Goal: Task Accomplishment & Management: Manage account settings

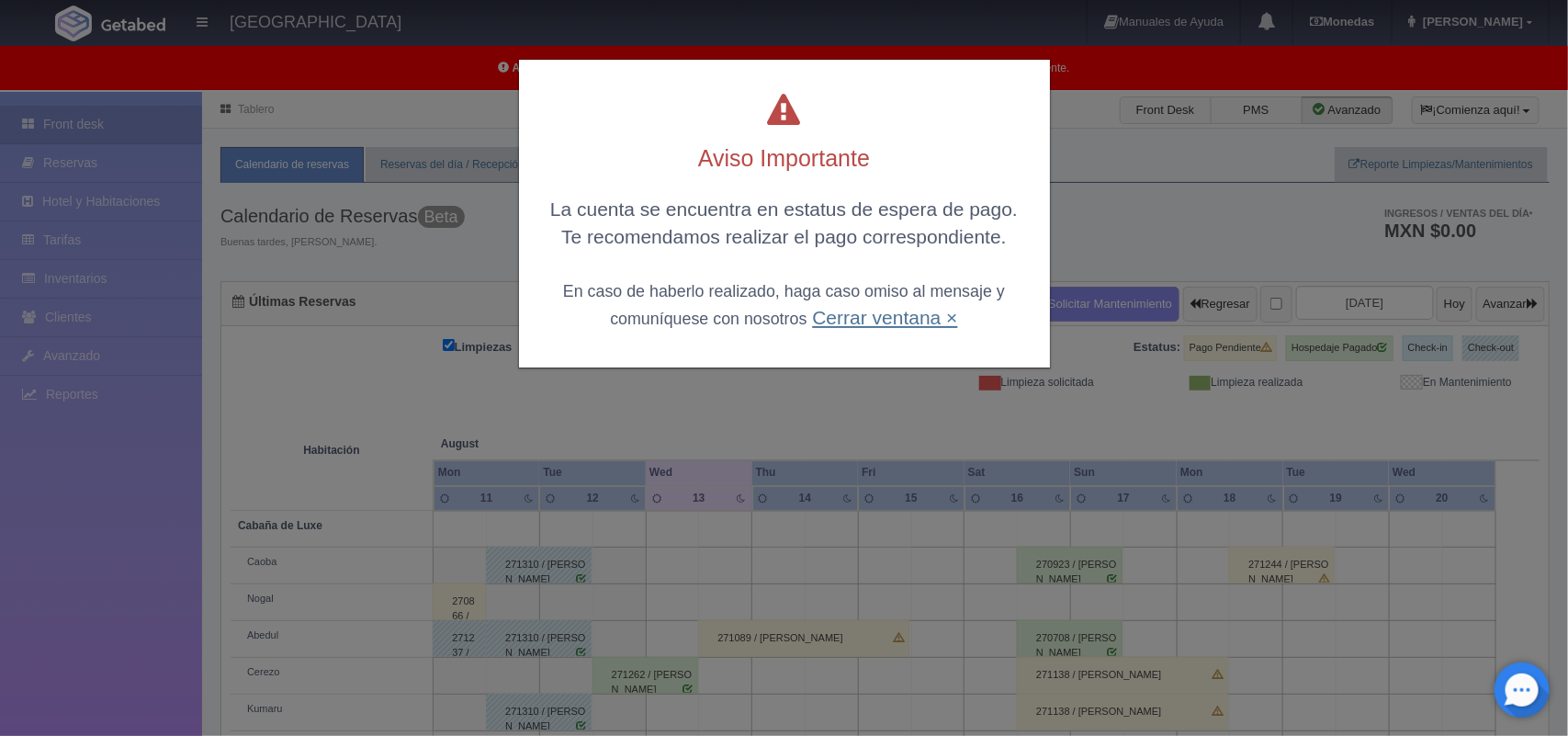
click at [874, 308] on link "Cerrar ventana ×" at bounding box center [884, 317] width 145 height 21
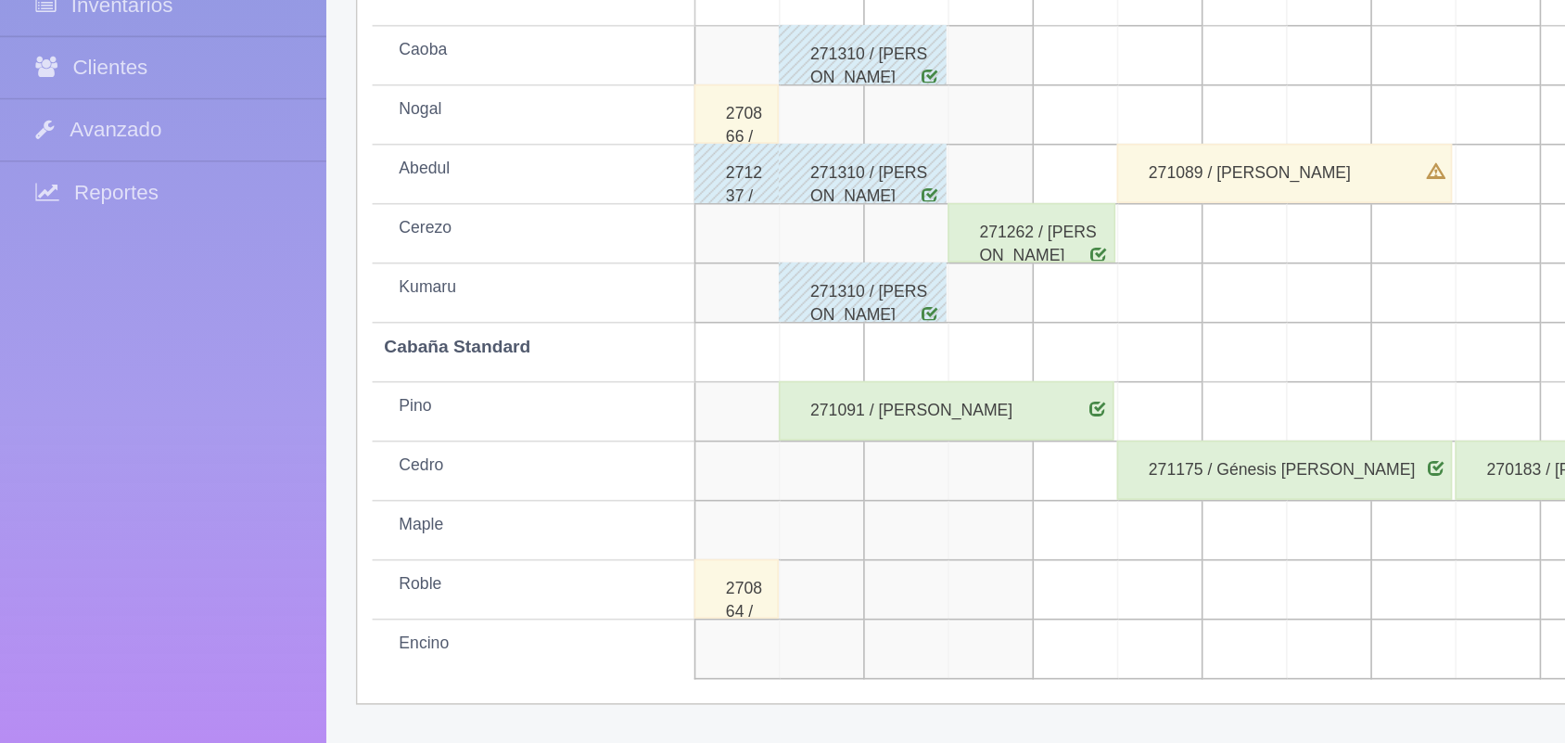
scroll to position [258, 0]
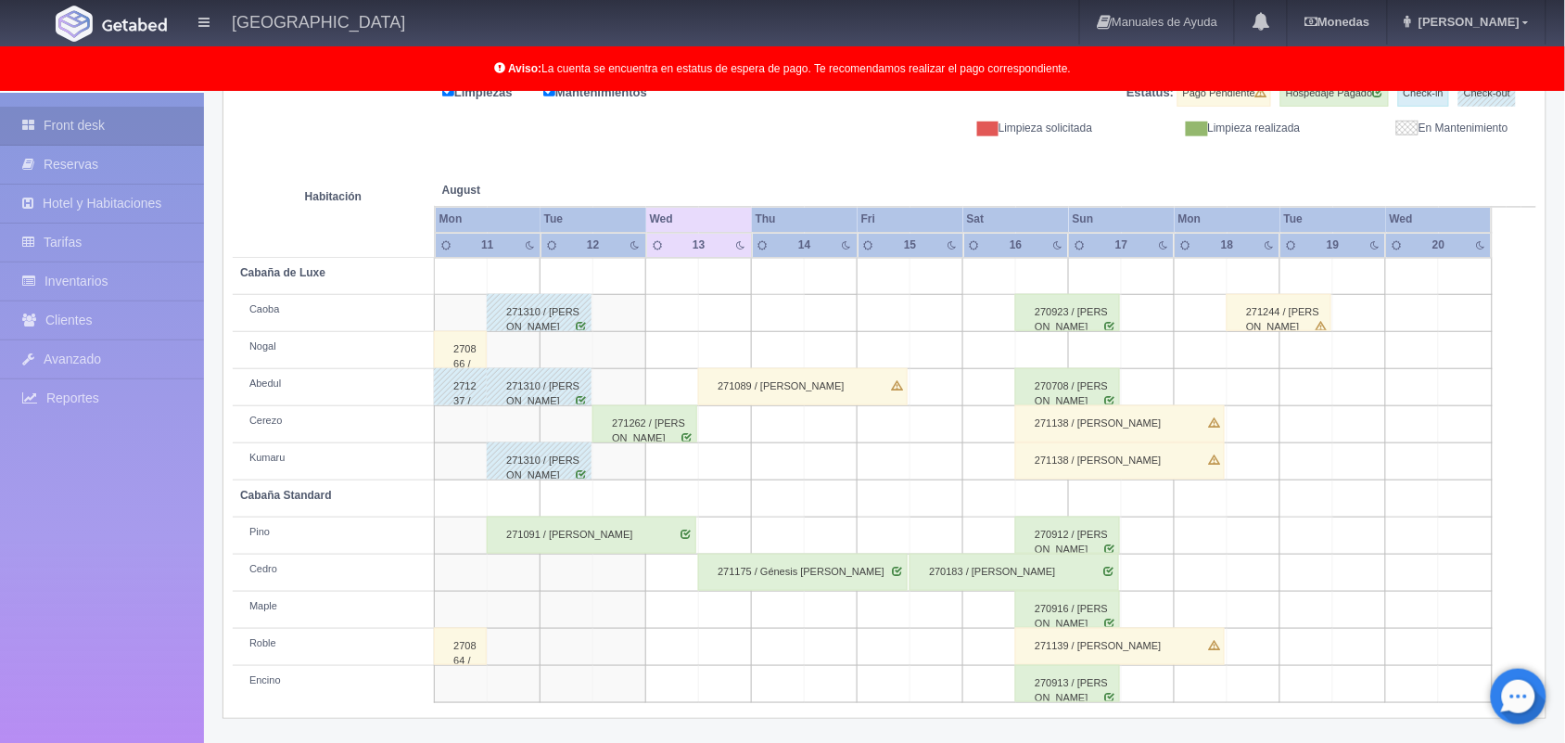
click at [802, 377] on div "271089 / [PERSON_NAME]" at bounding box center [802, 386] width 209 height 37
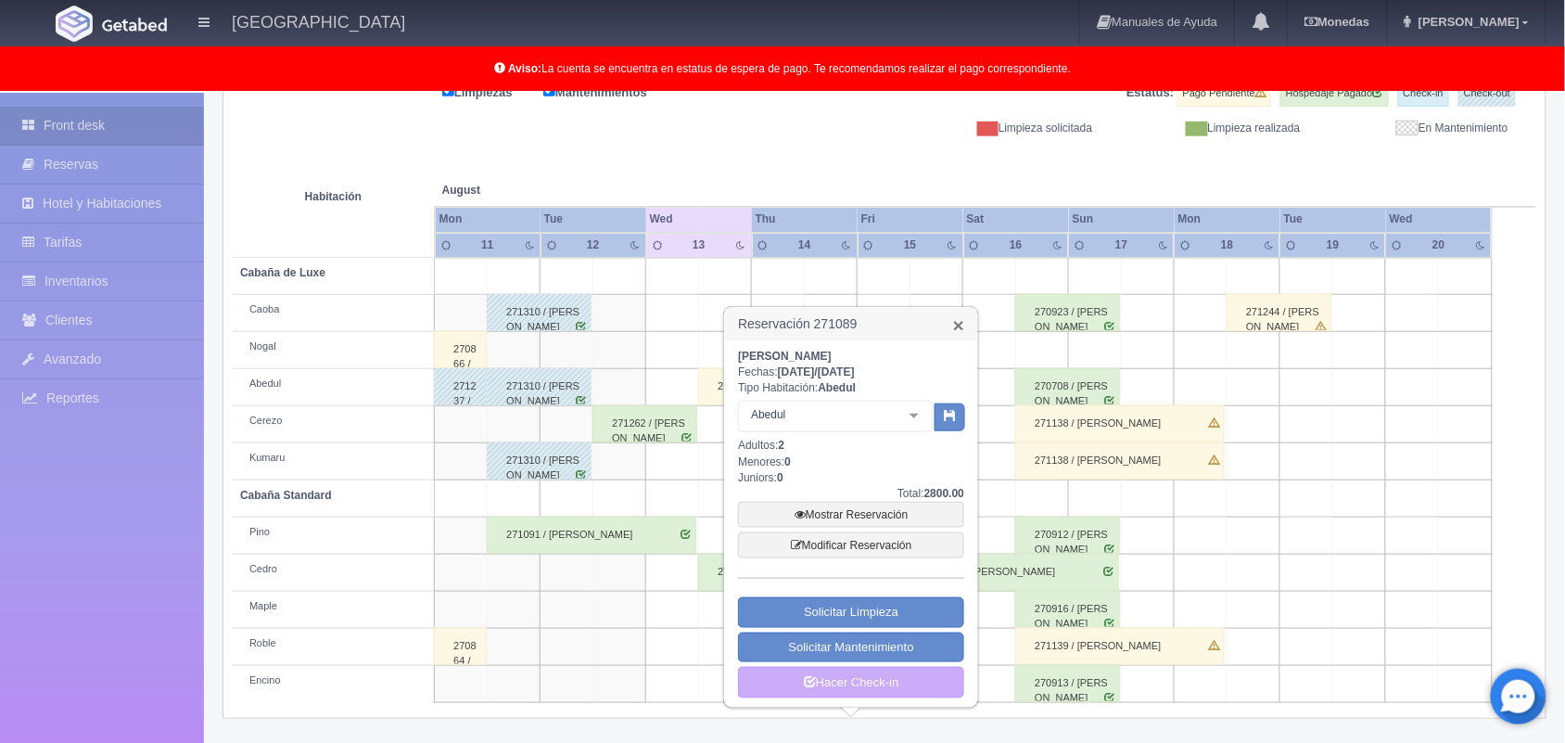
click at [953, 329] on link "×" at bounding box center [958, 324] width 11 height 19
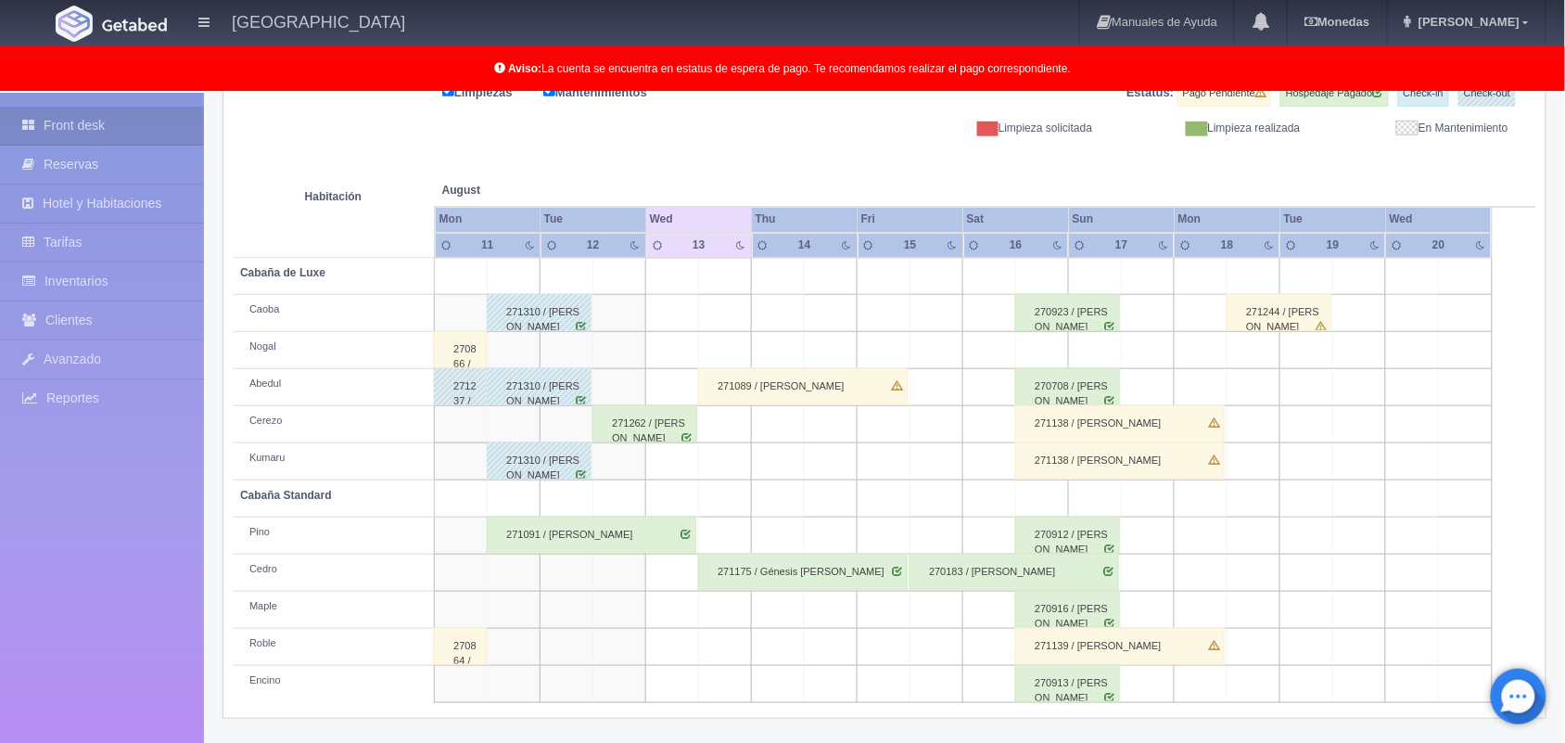
click at [717, 536] on td at bounding box center [725, 535] width 53 height 37
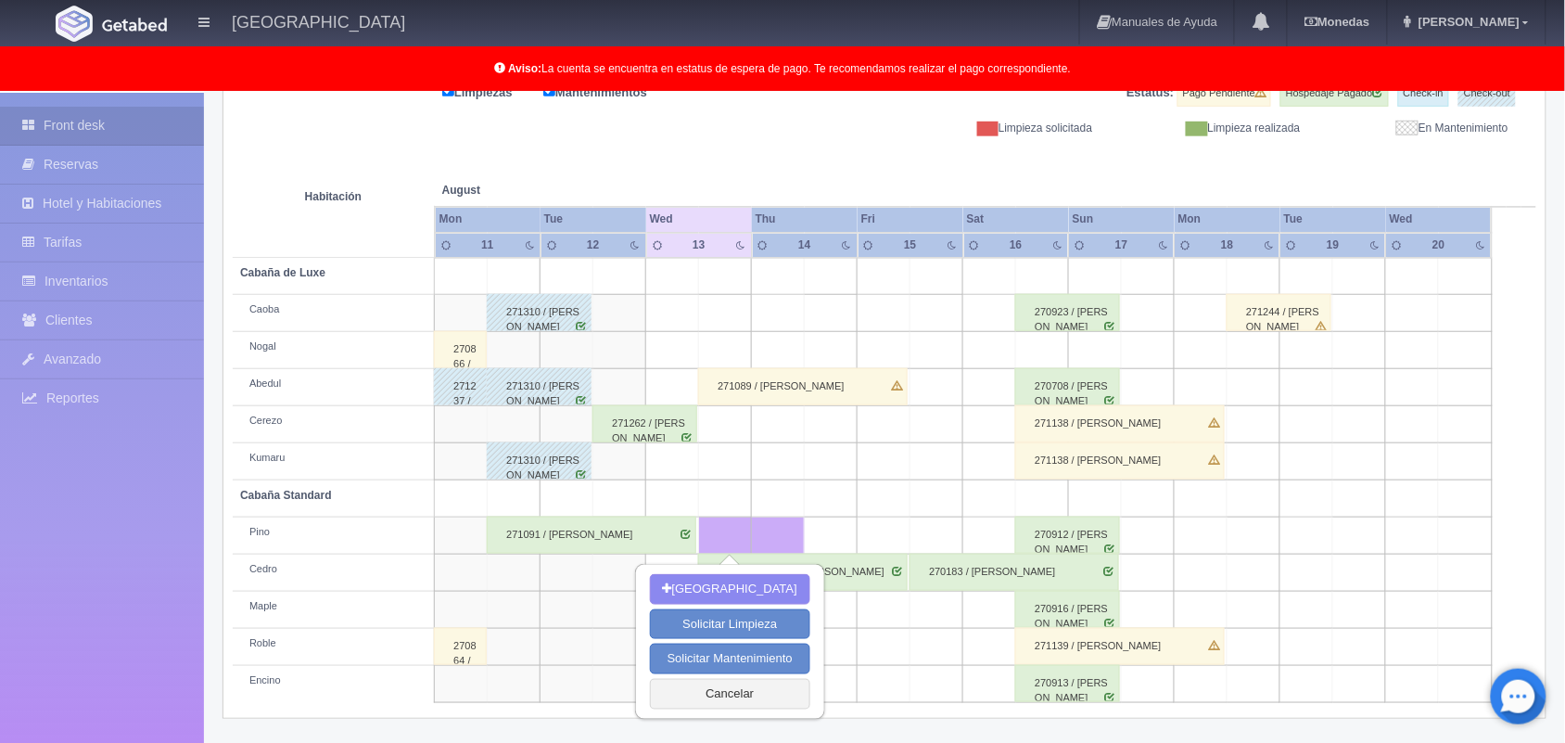
click at [717, 536] on td at bounding box center [725, 535] width 53 height 37
click at [751, 700] on button "Cancelar" at bounding box center [730, 694] width 160 height 31
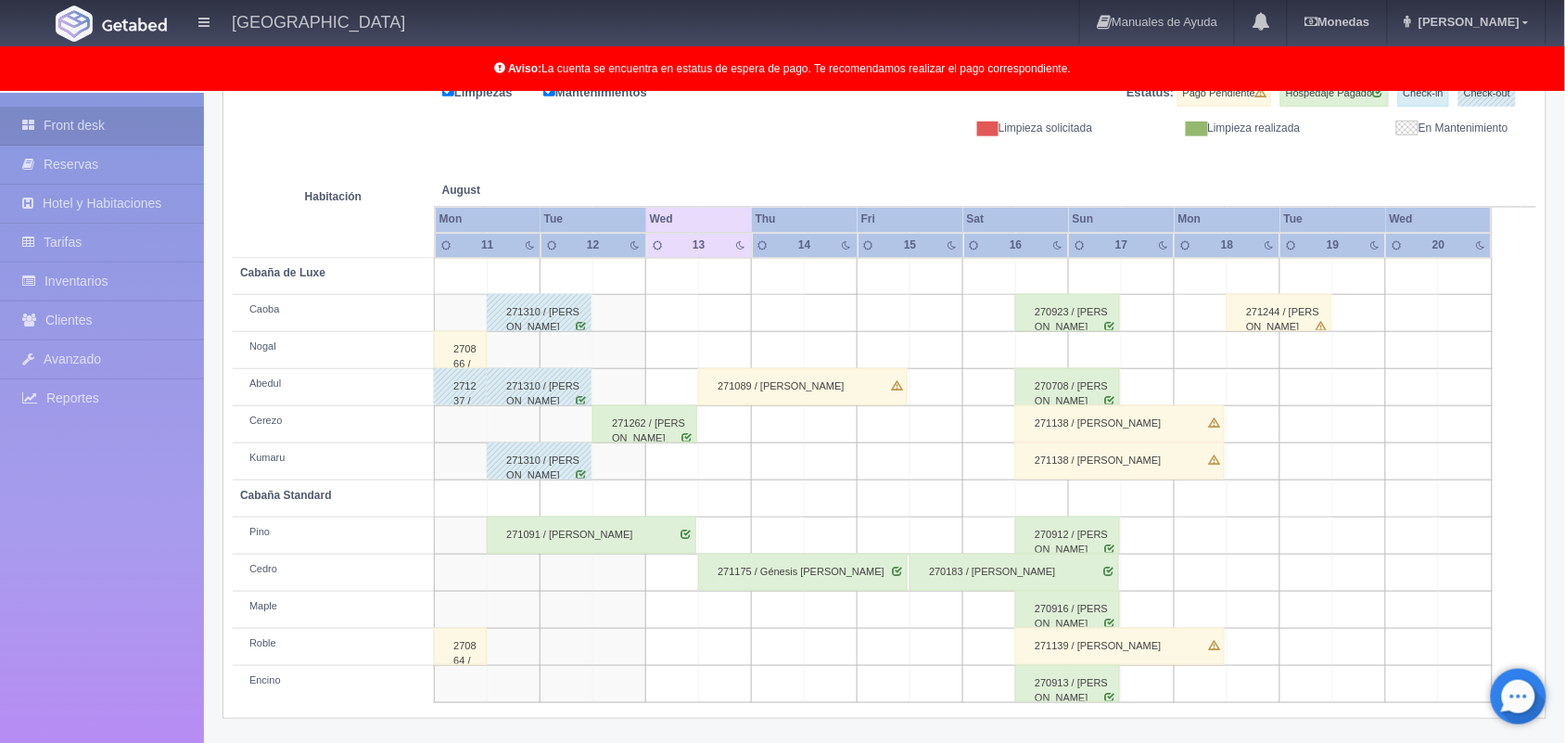
click at [879, 165] on th at bounding box center [884, 171] width 159 height 70
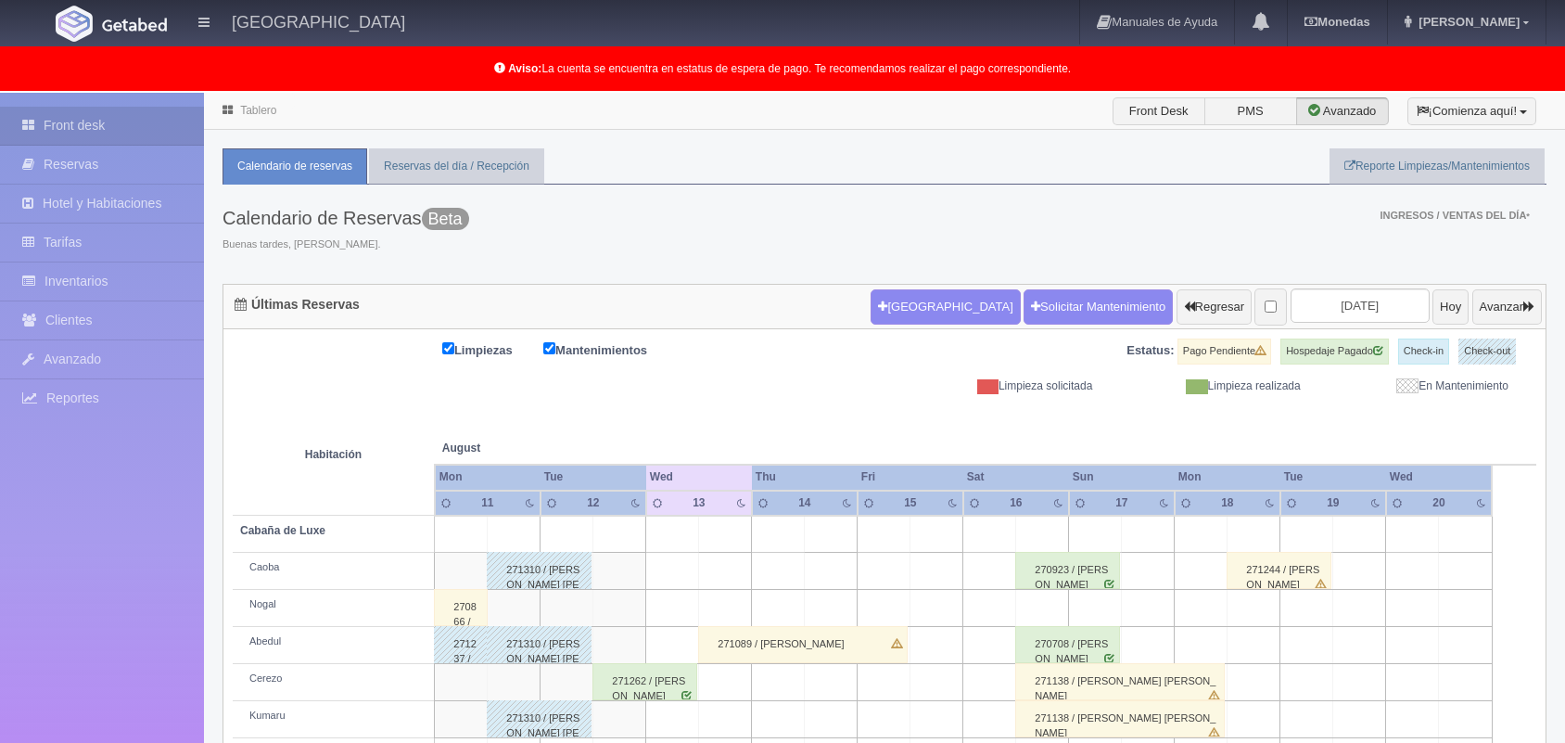
scroll to position [258, 0]
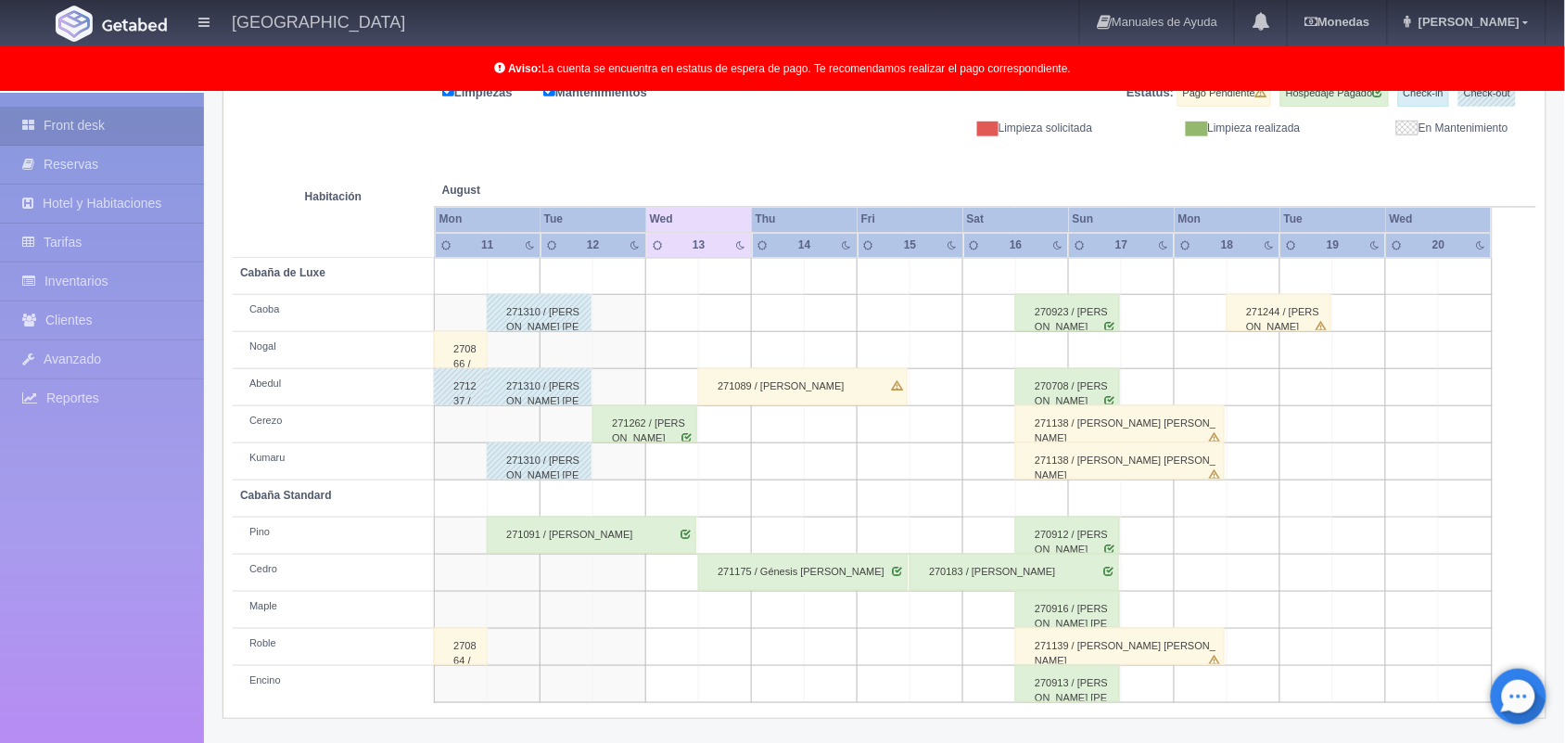
click at [841, 375] on div "271089 / [PERSON_NAME]" at bounding box center [802, 386] width 209 height 37
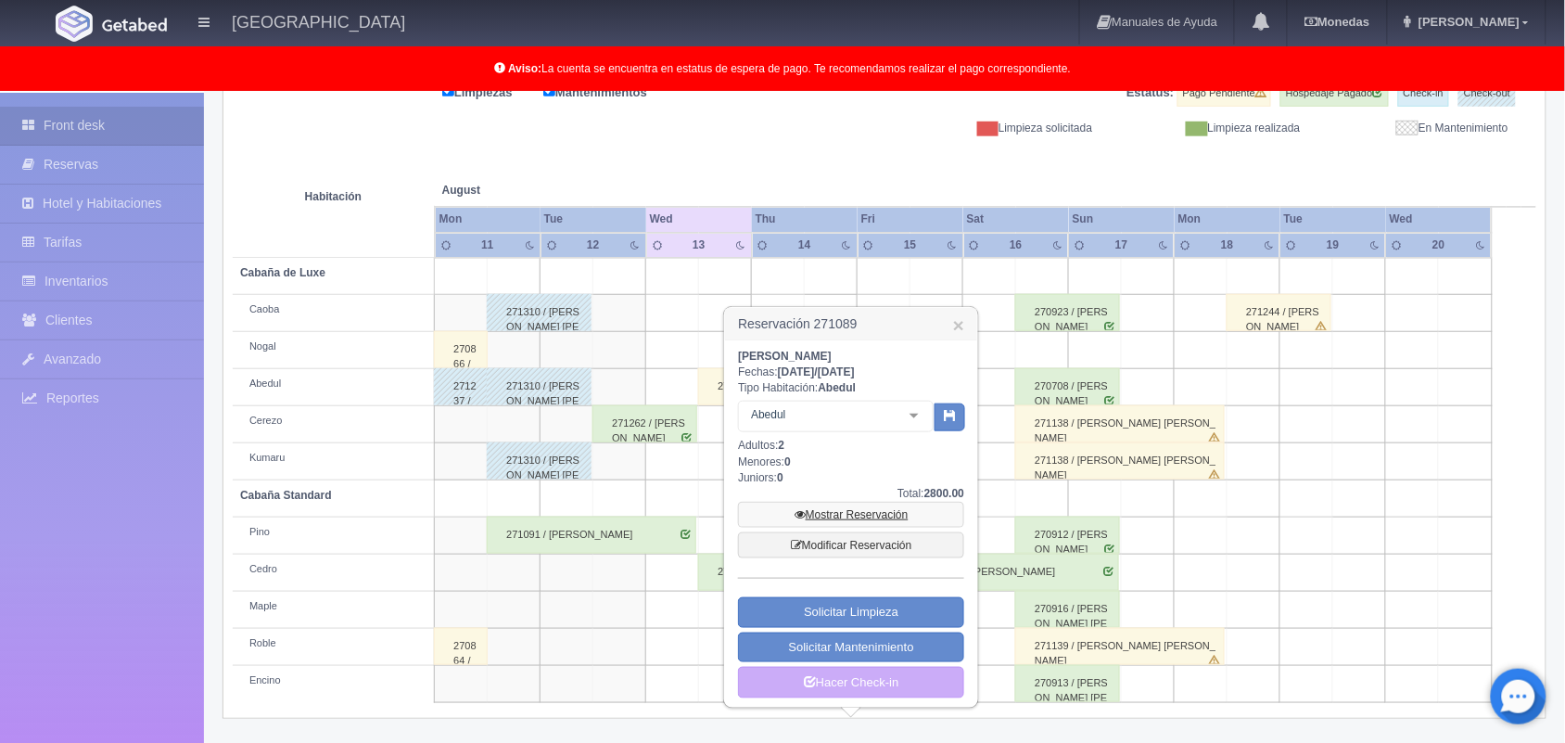
click at [878, 502] on link "Mostrar Reservación" at bounding box center [851, 514] width 226 height 26
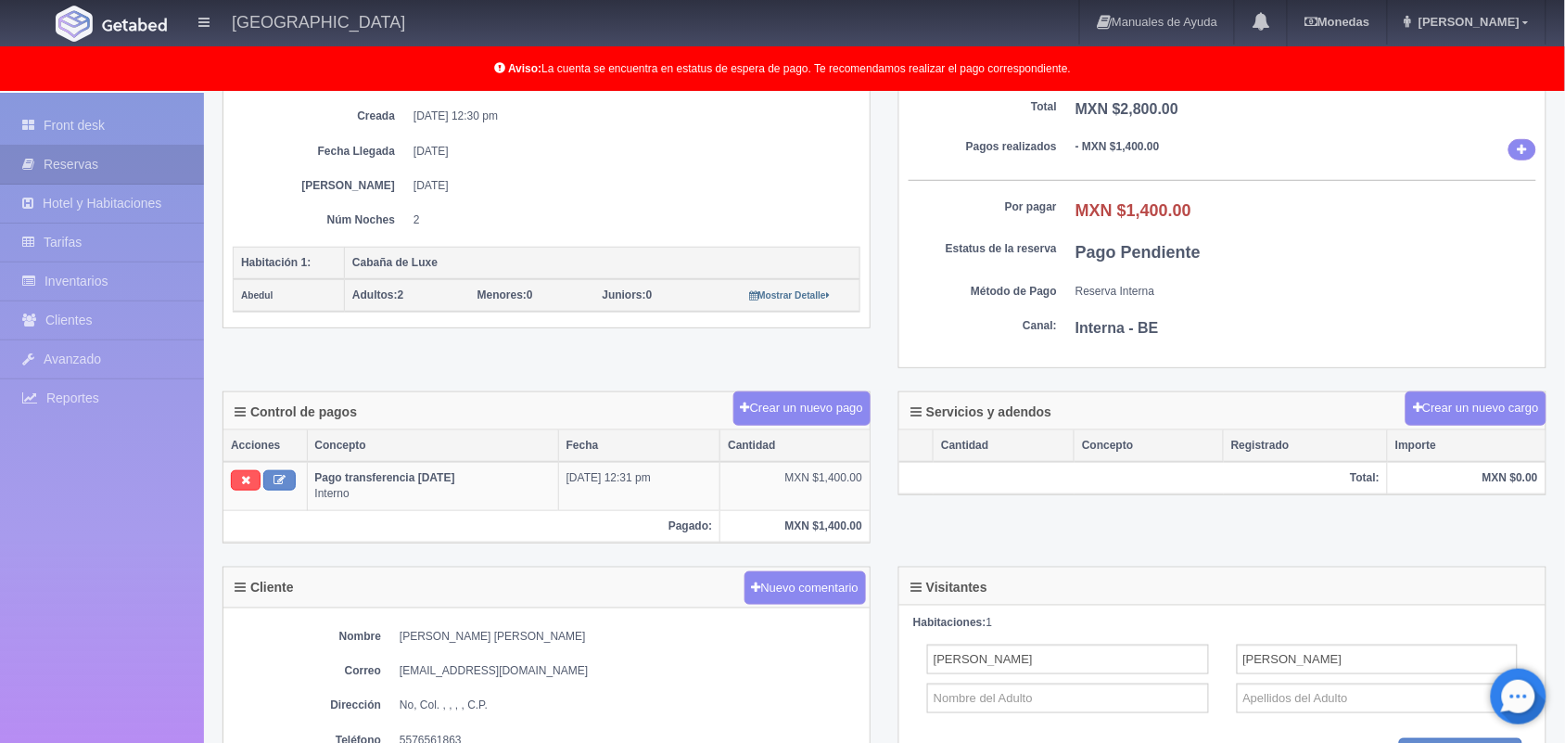
scroll to position [293, 0]
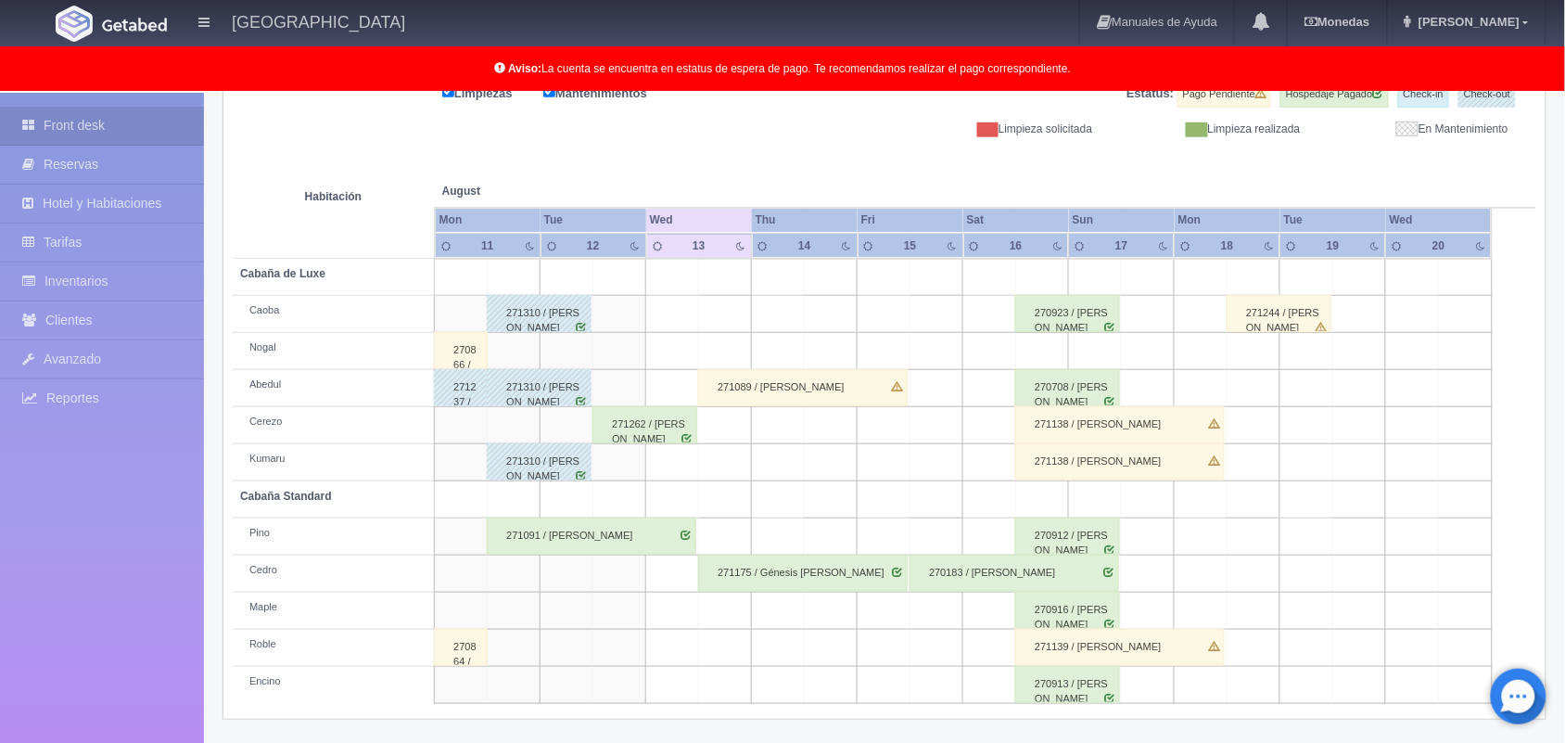
scroll to position [257, 0]
click at [869, 565] on div "271175 / Génesis [PERSON_NAME]" at bounding box center [802, 572] width 209 height 37
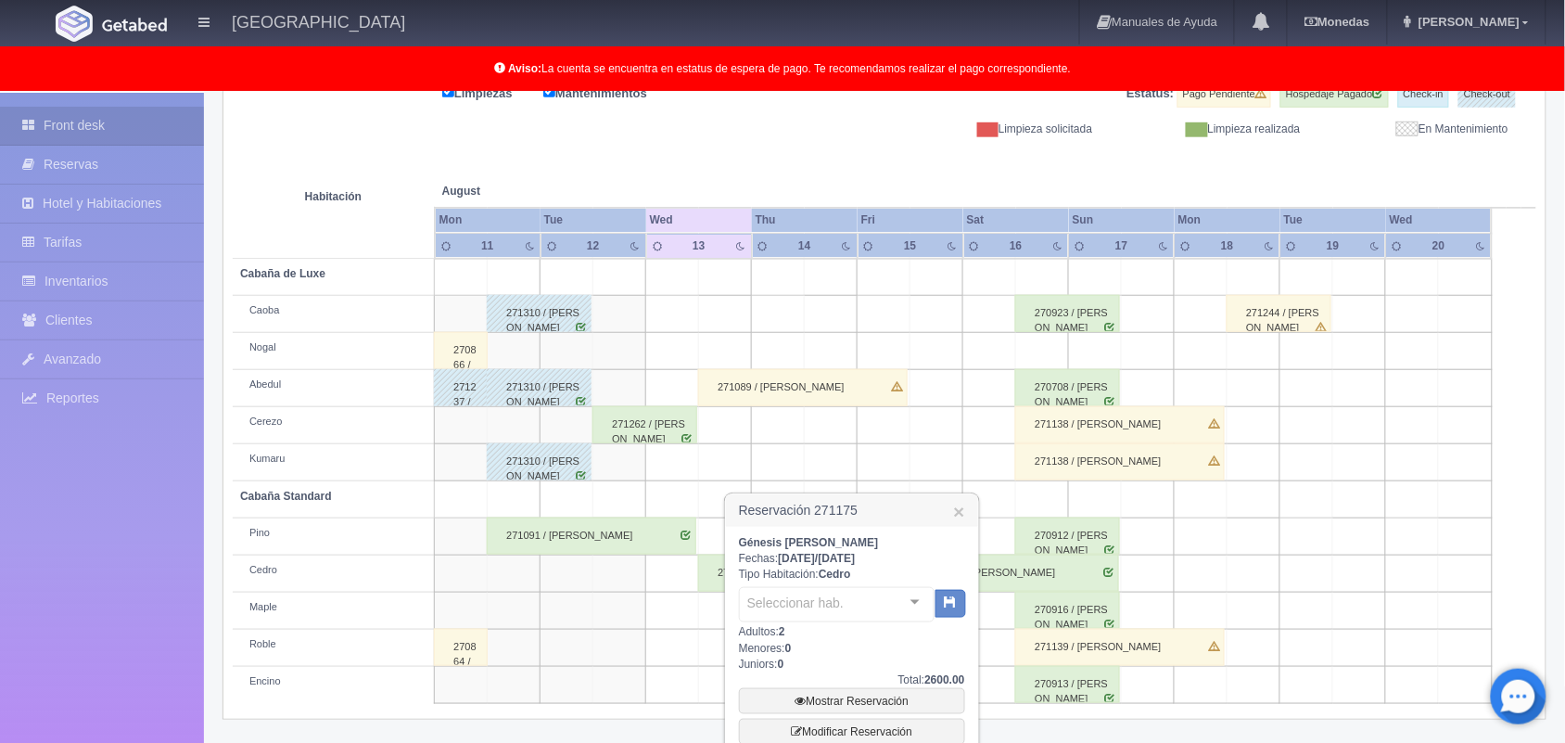
scroll to position [420, 0]
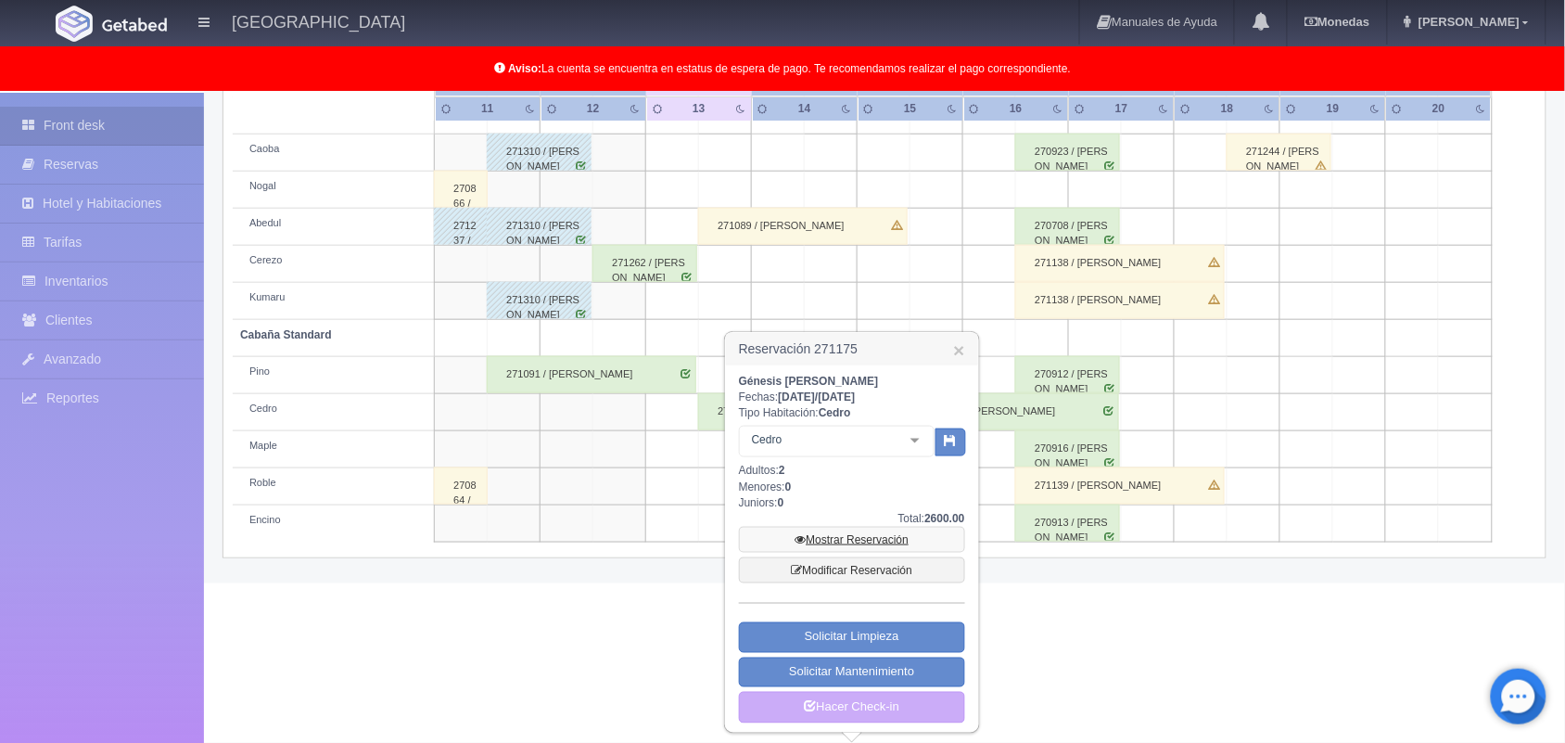
click at [874, 527] on link "Mostrar Reservación" at bounding box center [852, 540] width 226 height 26
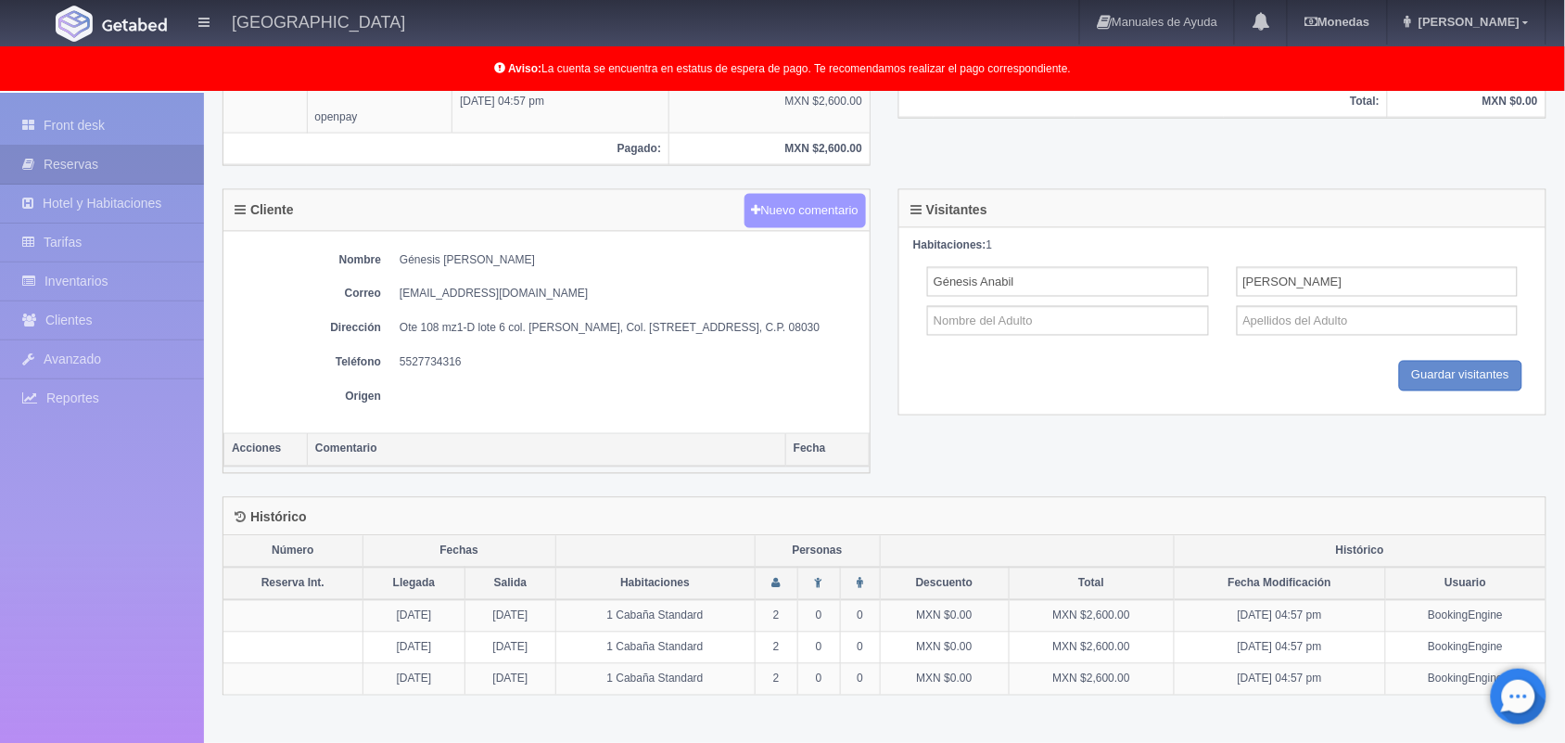
scroll to position [660, 0]
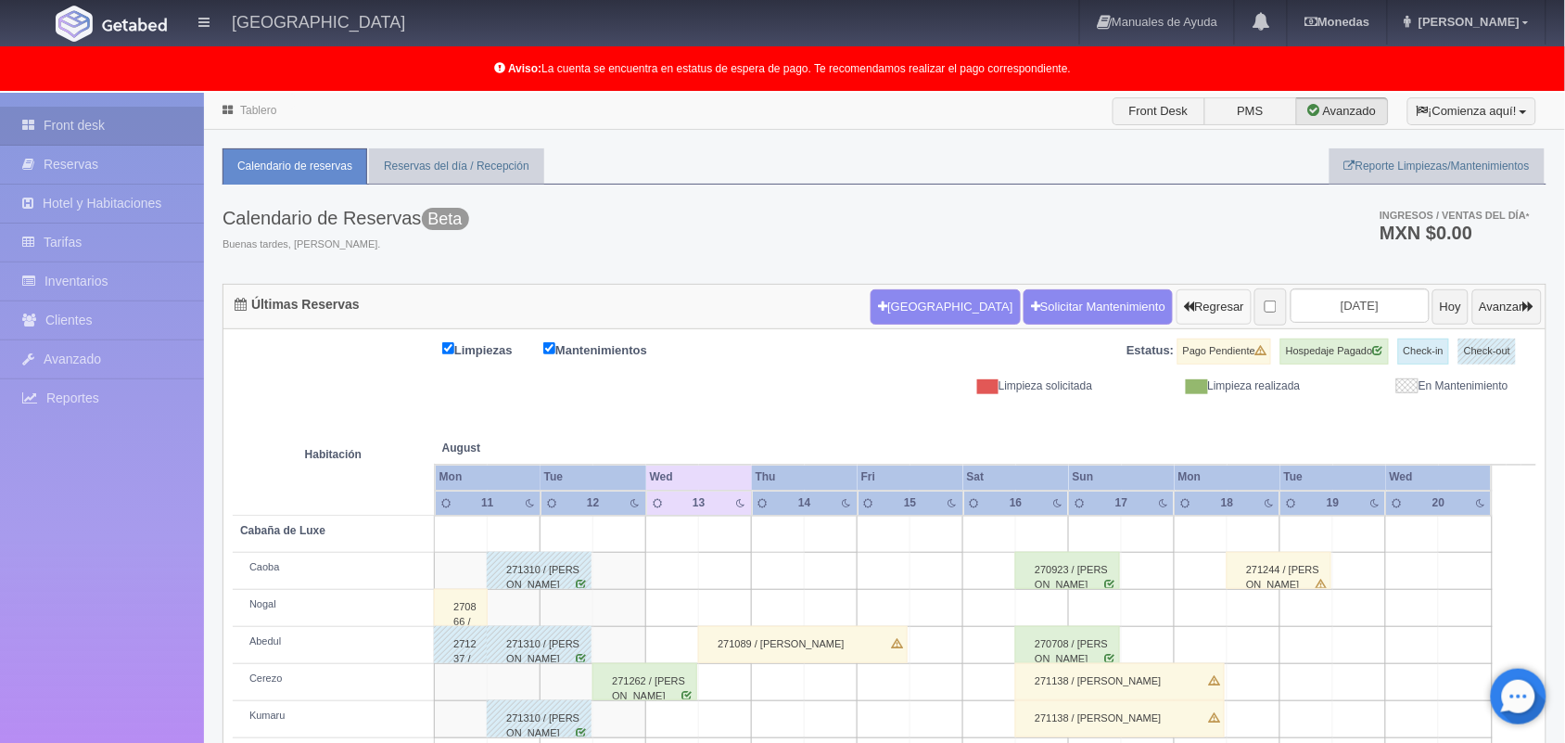
click at [1197, 313] on button "Regresar" at bounding box center [1213, 306] width 75 height 35
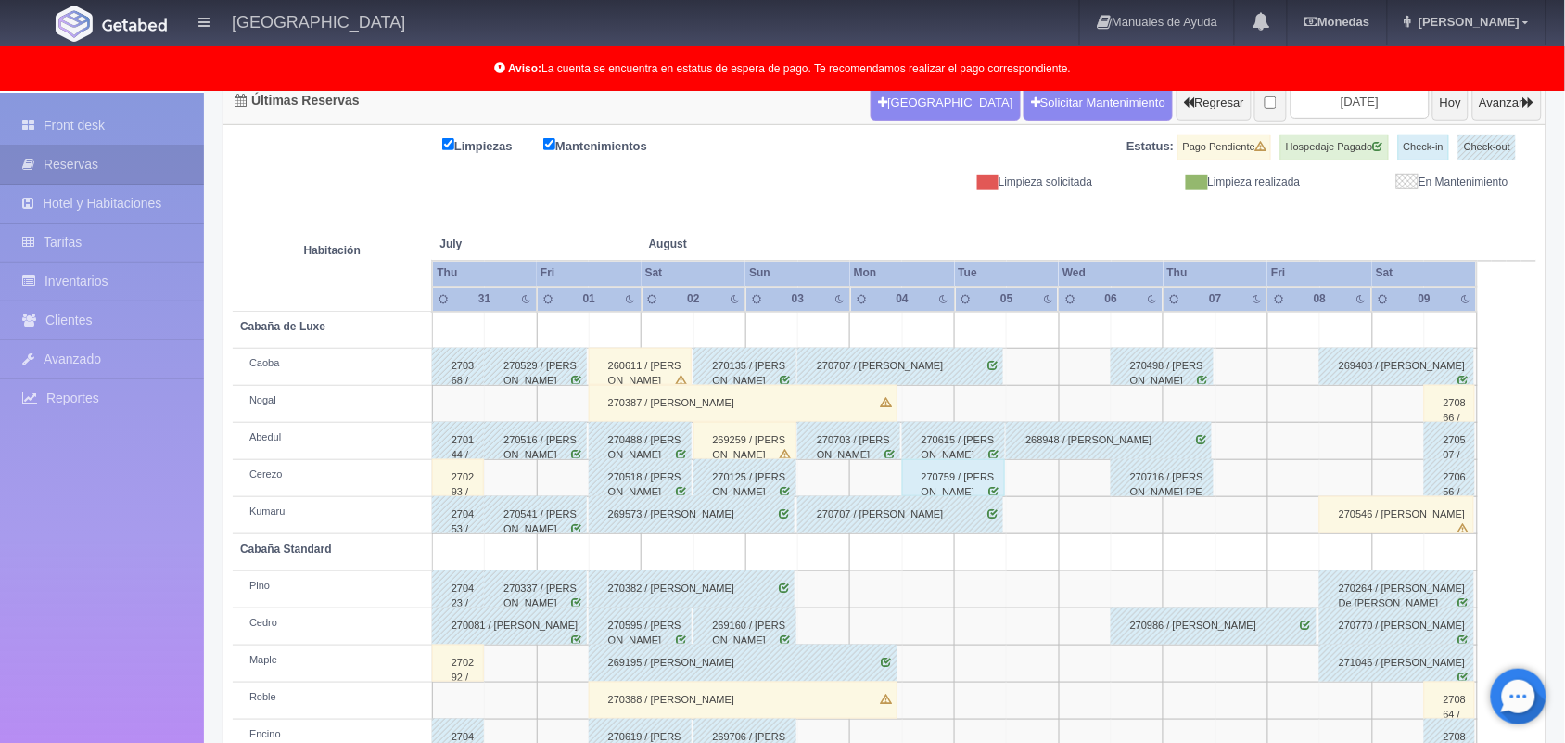
scroll to position [258, 0]
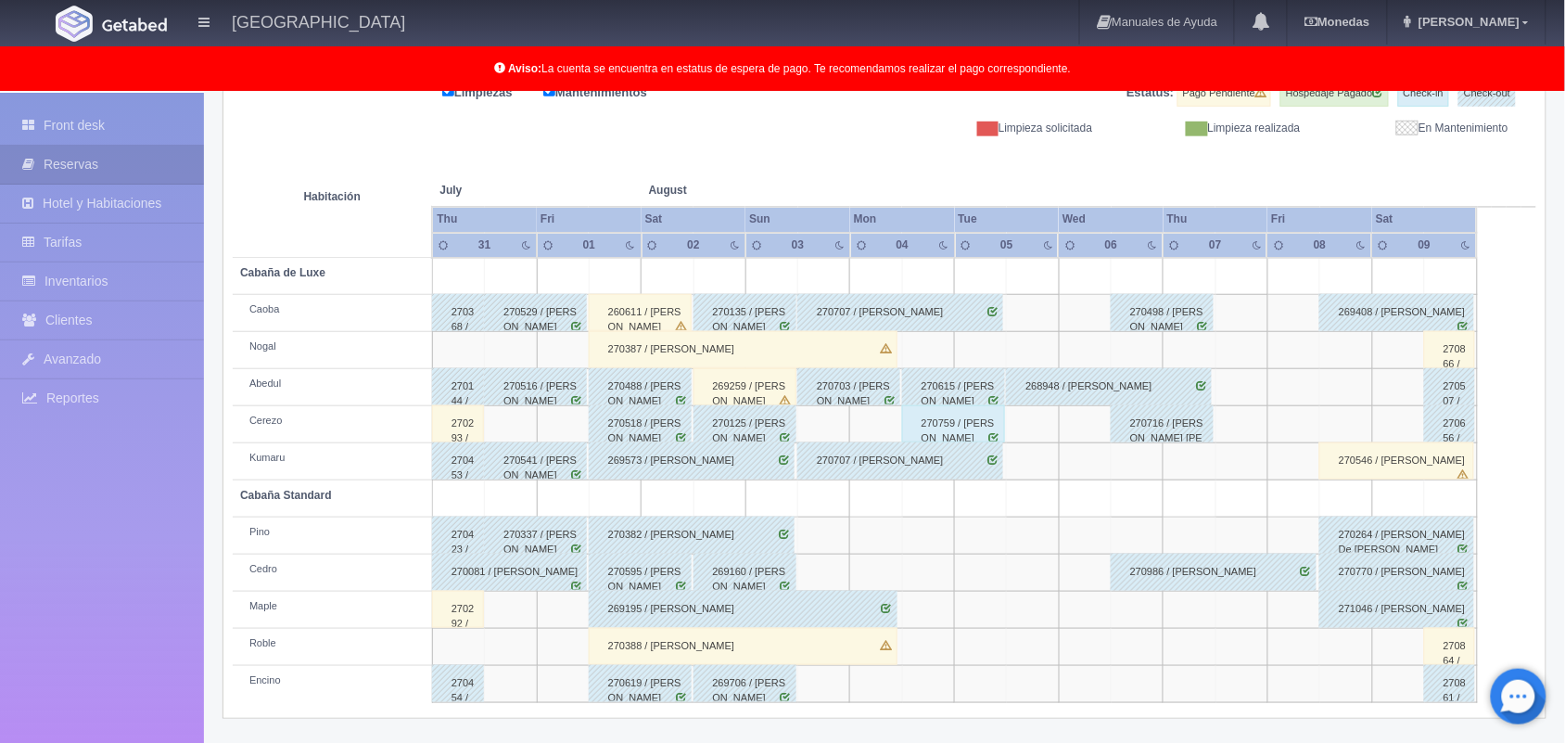
click at [981, 436] on div "270759 / [PERSON_NAME]" at bounding box center [953, 423] width 103 height 37
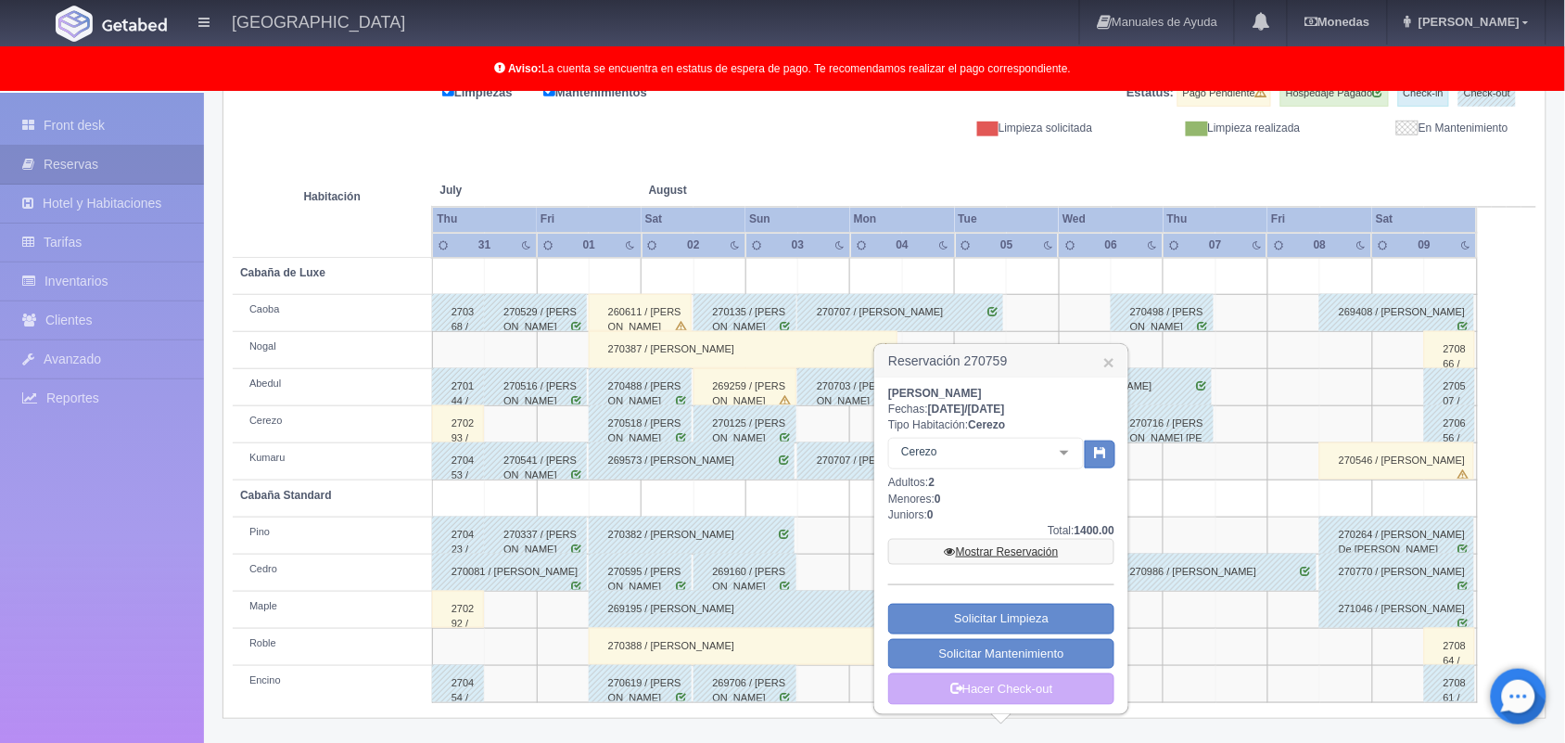
click at [1020, 543] on link "Mostrar Reservación" at bounding box center [1001, 552] width 226 height 26
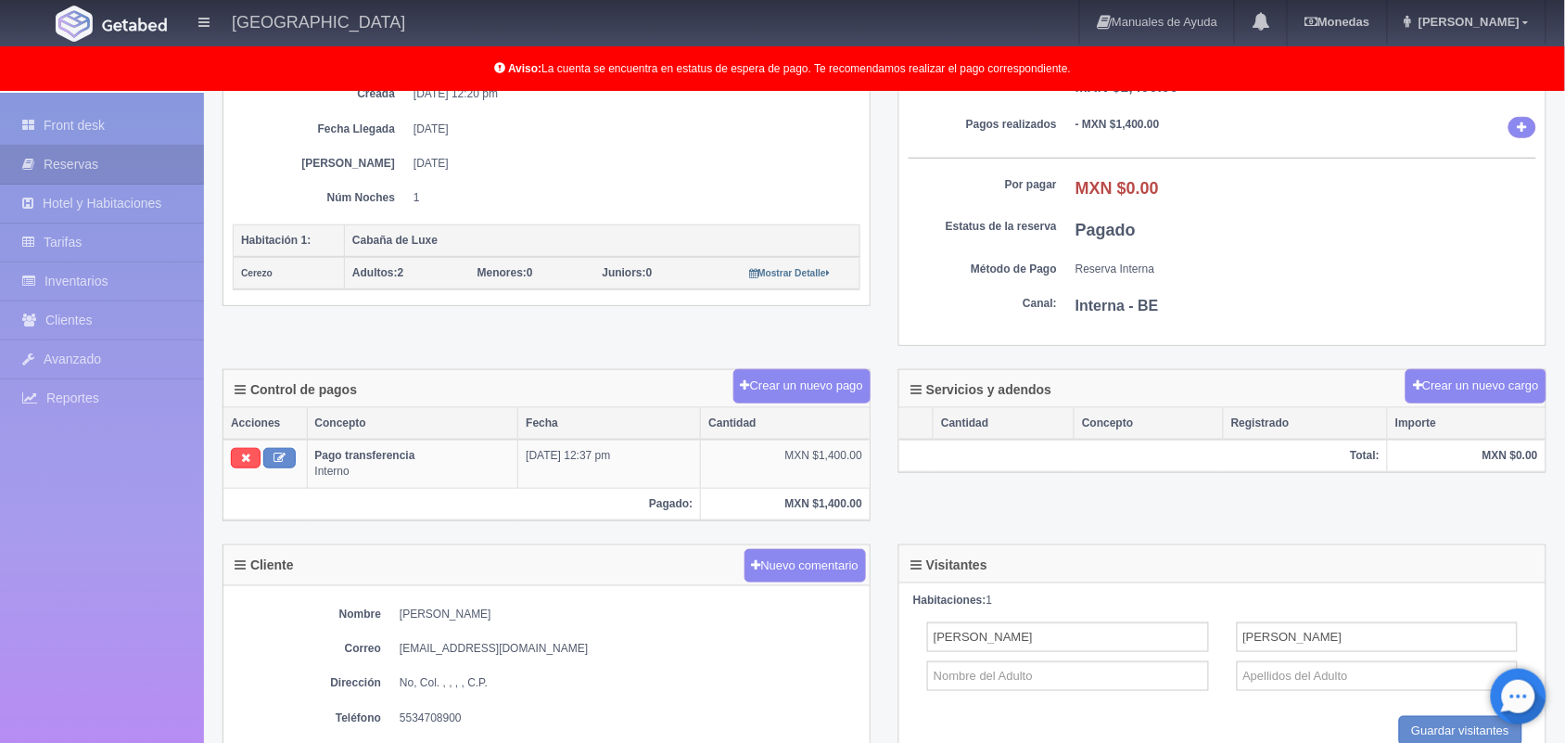
scroll to position [793, 0]
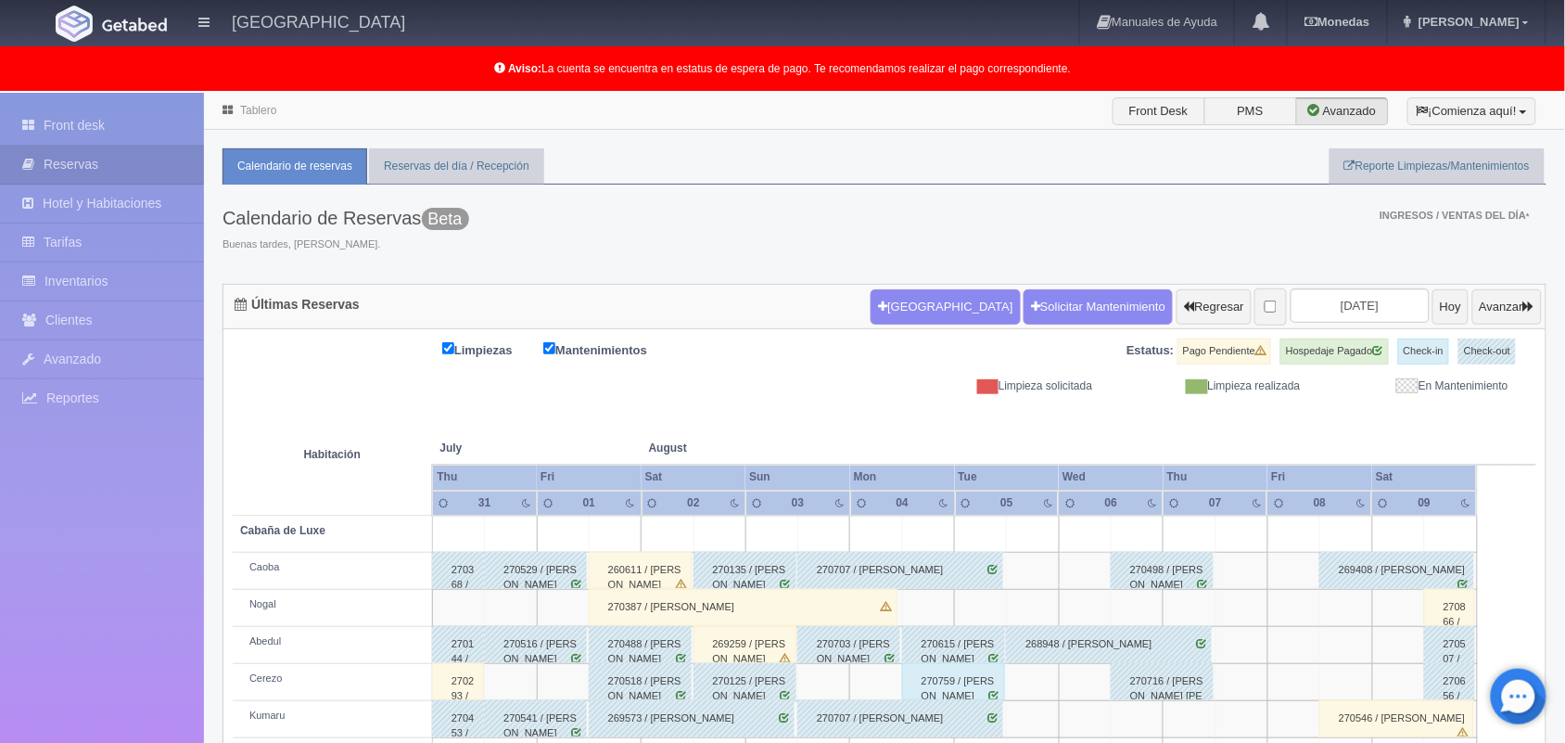
scroll to position [257, 0]
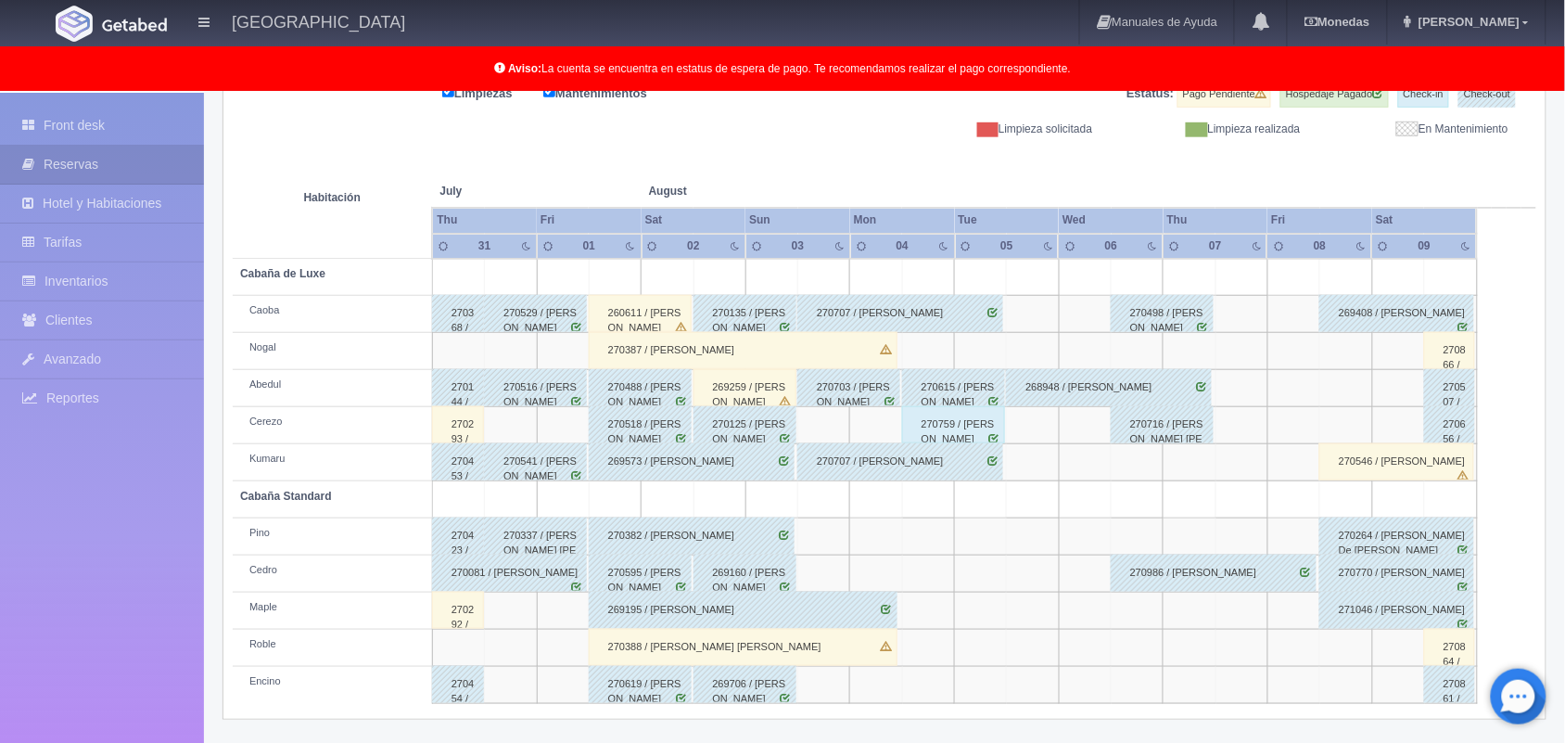
click at [779, 696] on div "269706 / [PERSON_NAME]" at bounding box center [744, 684] width 103 height 37
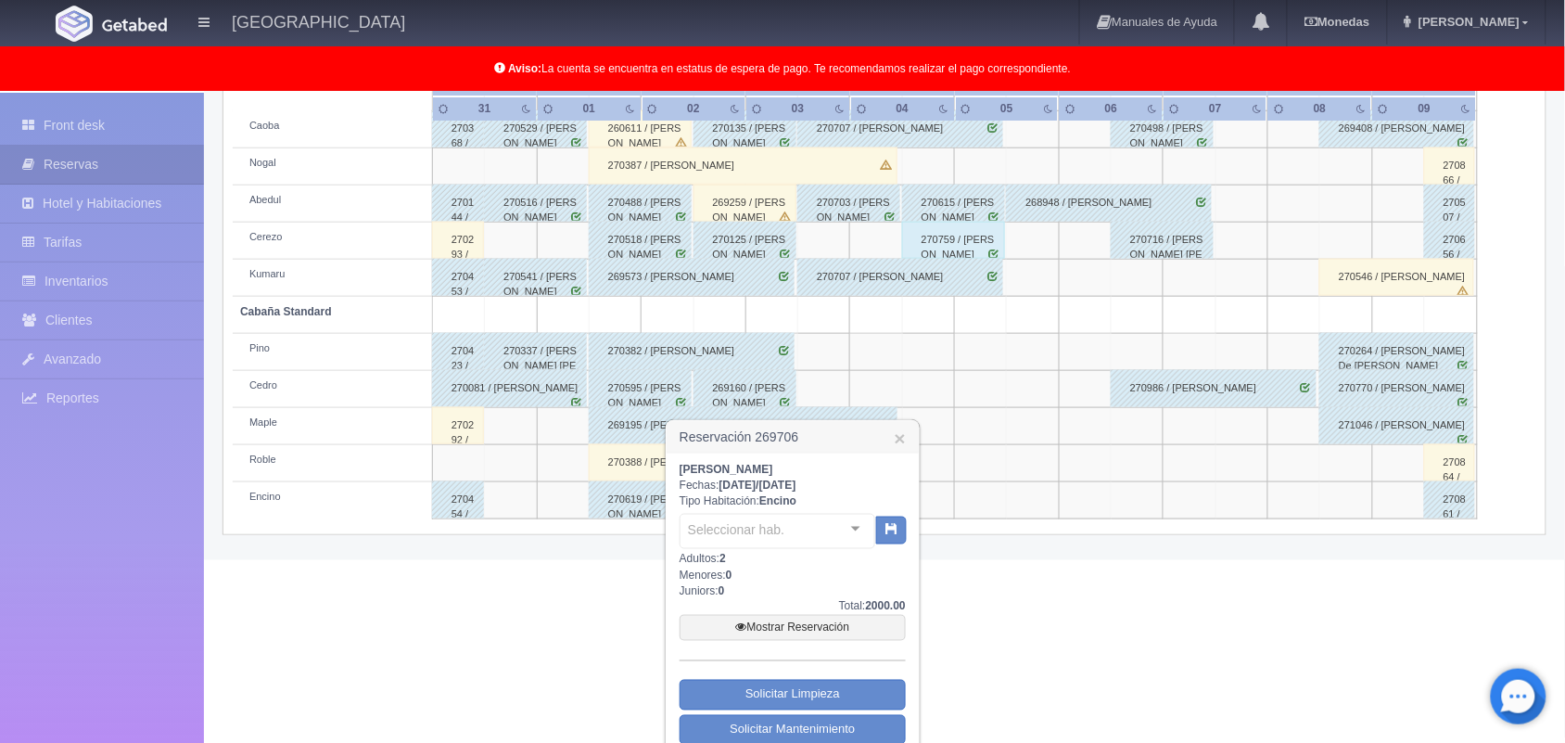
scroll to position [464, 0]
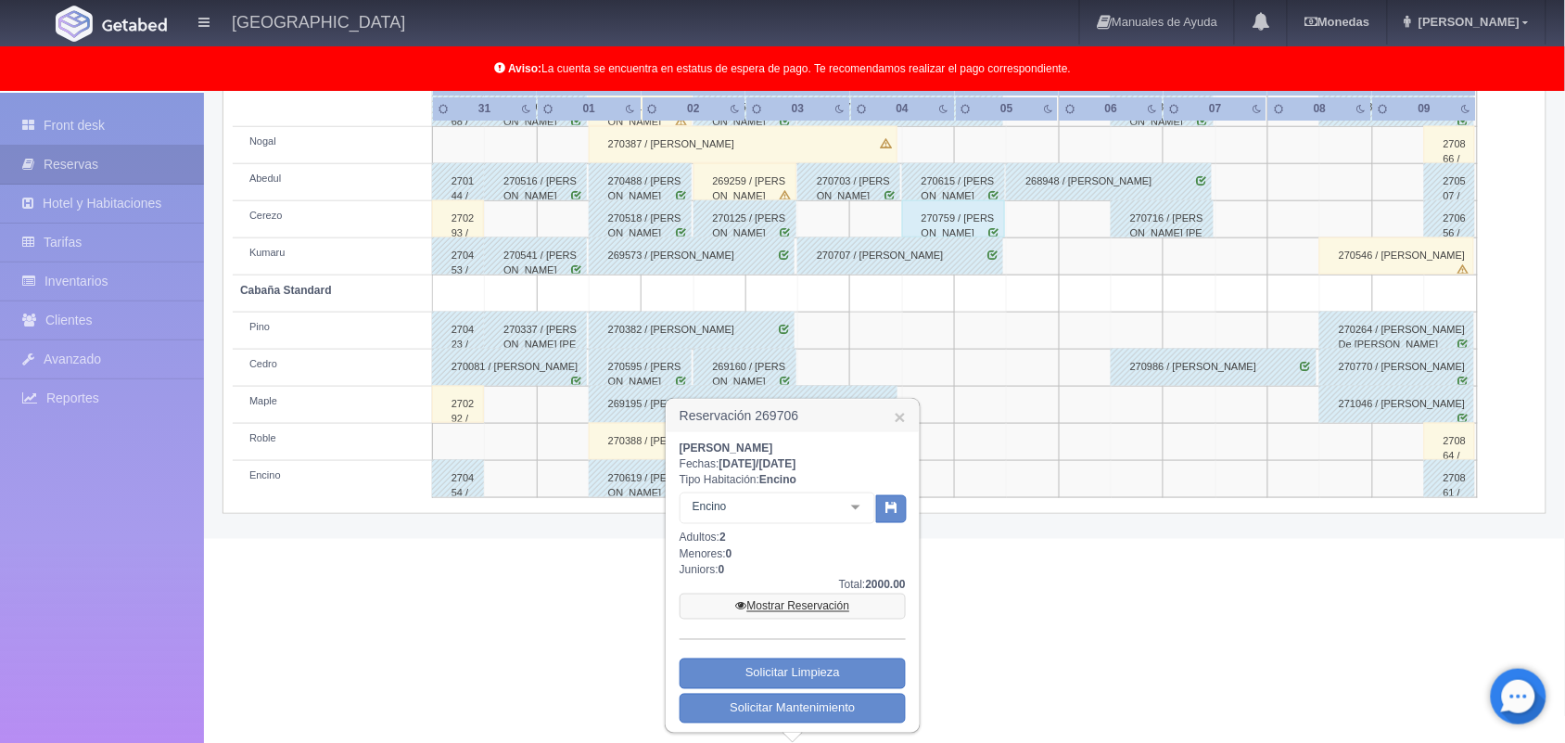
click at [822, 603] on link "Mostrar Reservación" at bounding box center [792, 606] width 226 height 26
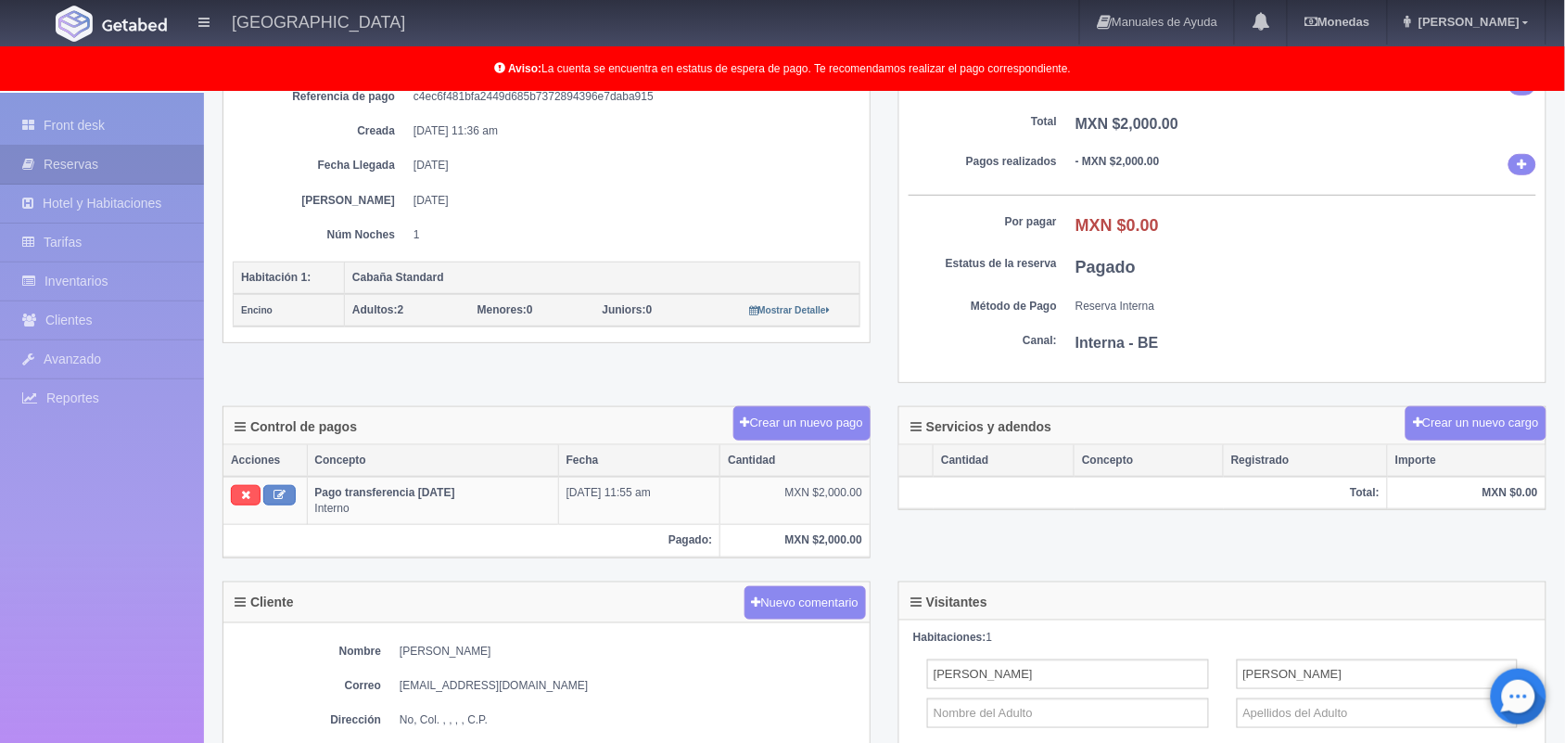
scroll to position [260, 0]
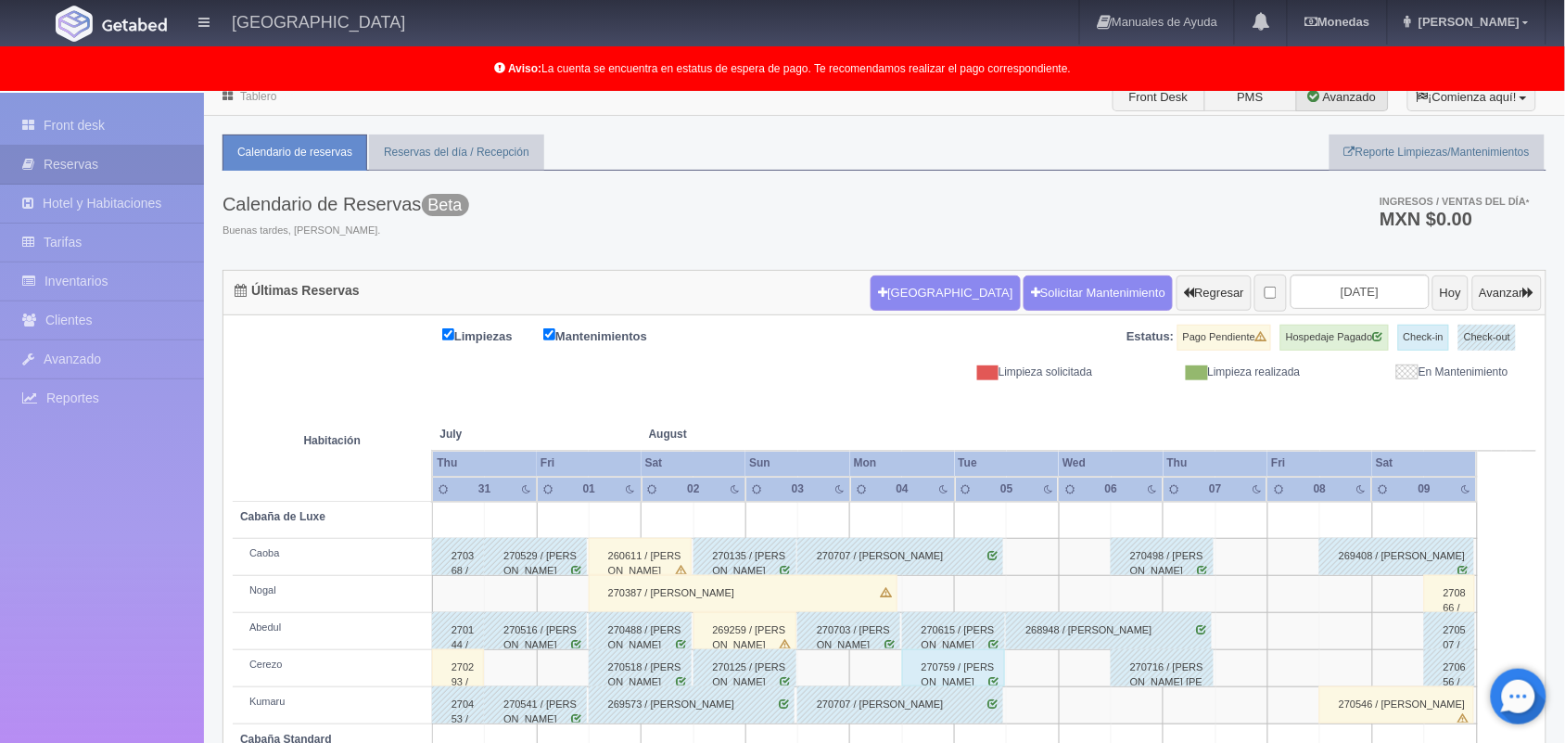
scroll to position [10, 0]
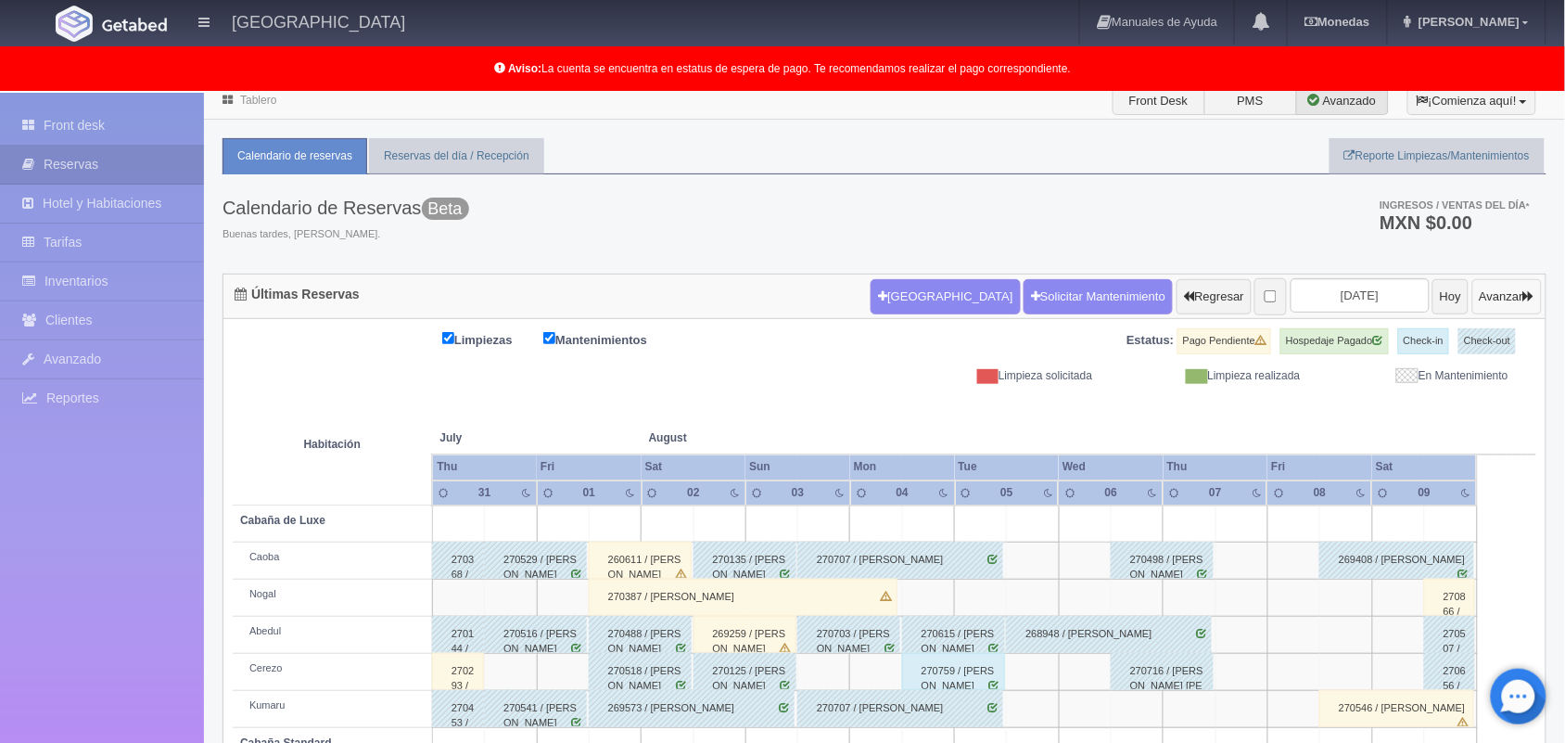
click at [1498, 295] on button "Avanzar" at bounding box center [1507, 296] width 70 height 35
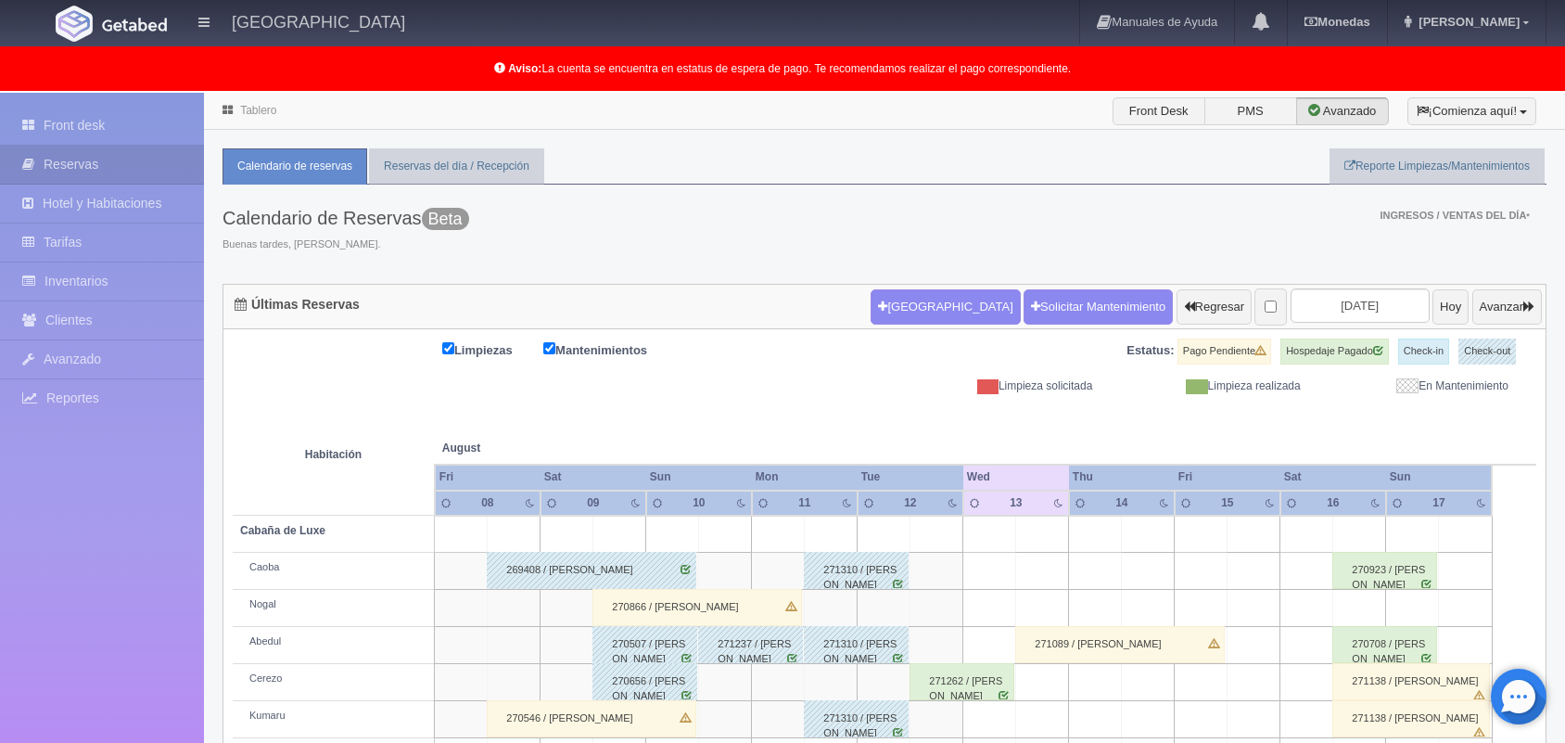
scroll to position [258, 0]
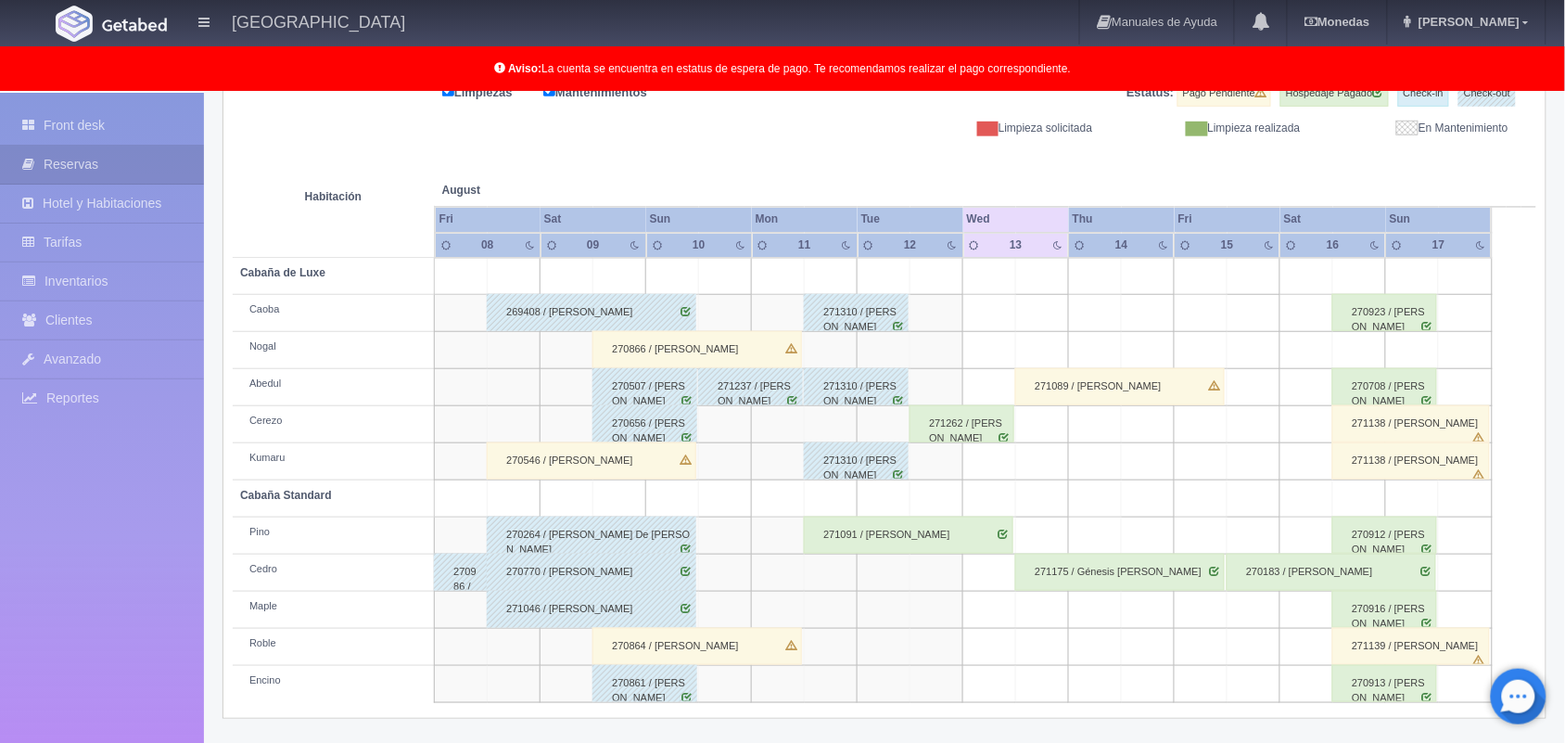
click at [665, 425] on div "270656 / Laura García" at bounding box center [644, 423] width 105 height 37
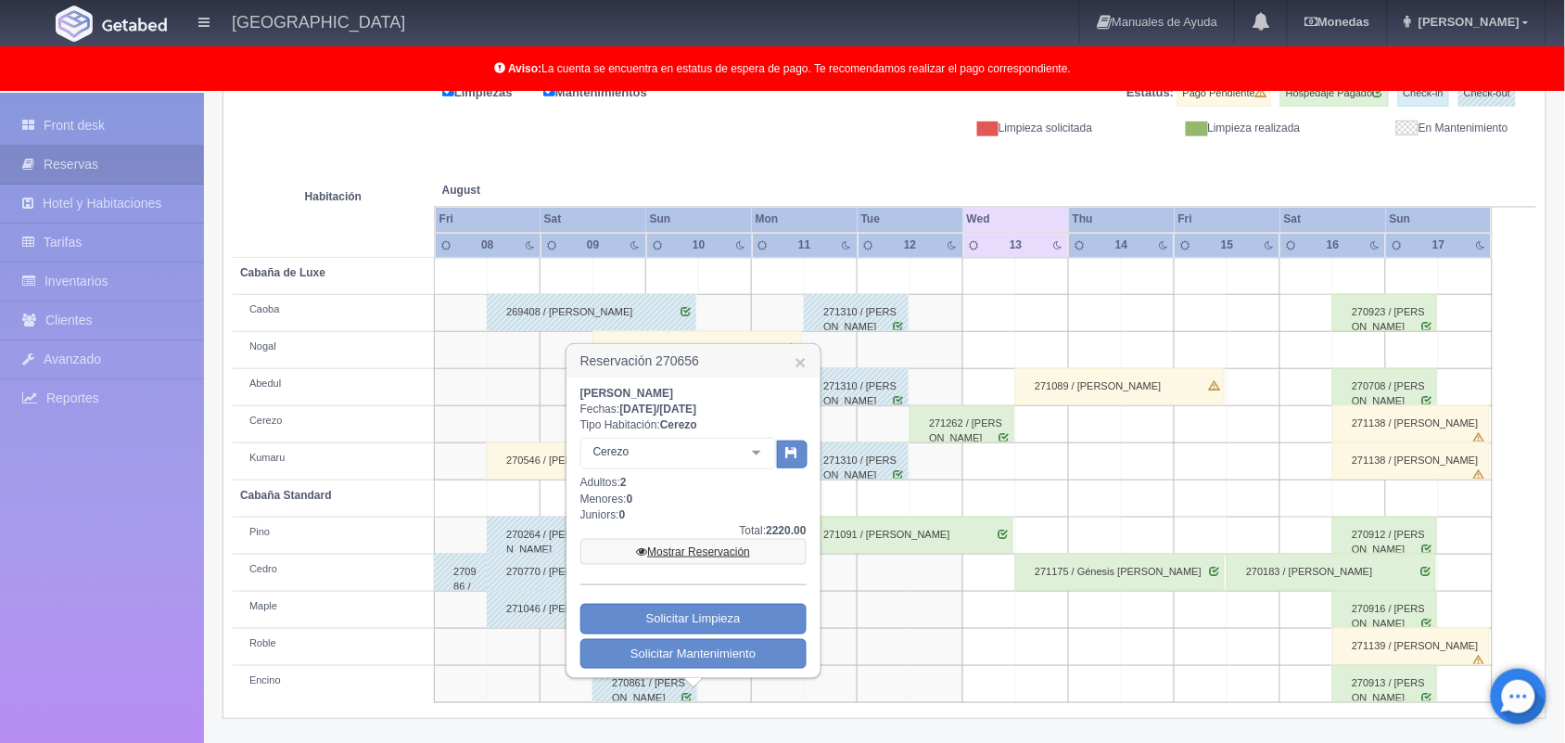
click at [692, 554] on link "Mostrar Reservación" at bounding box center [693, 552] width 226 height 26
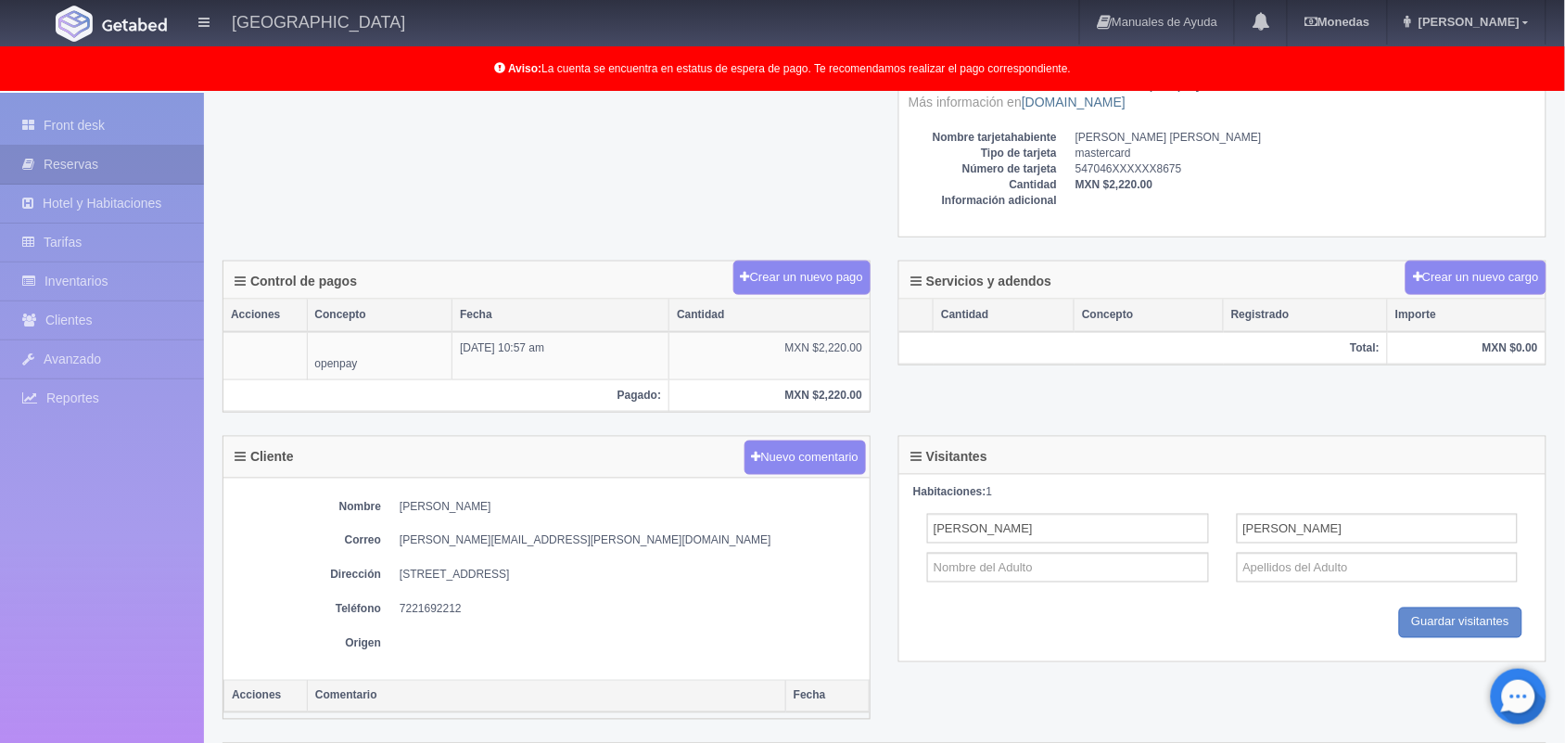
scroll to position [516, 0]
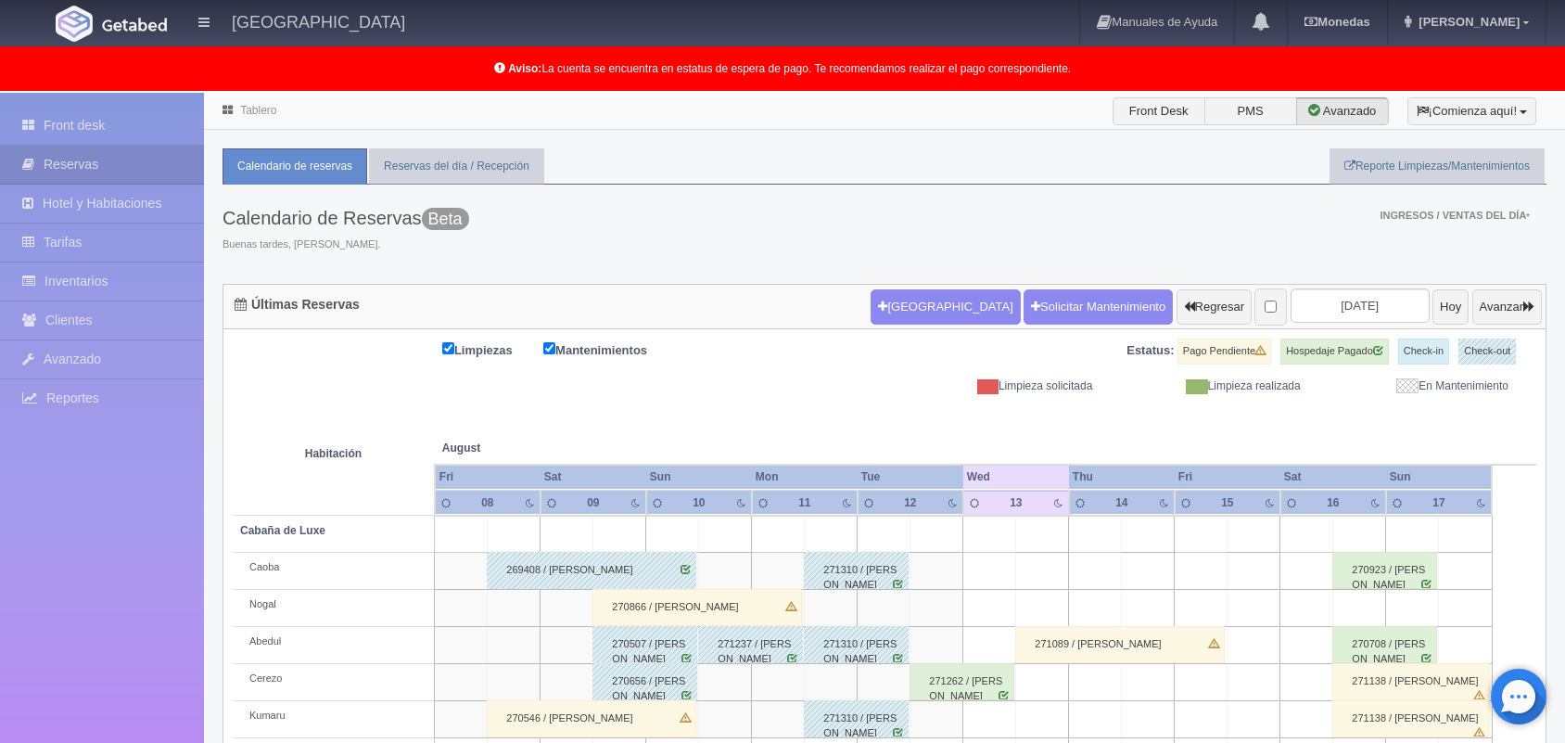
scroll to position [257, 0]
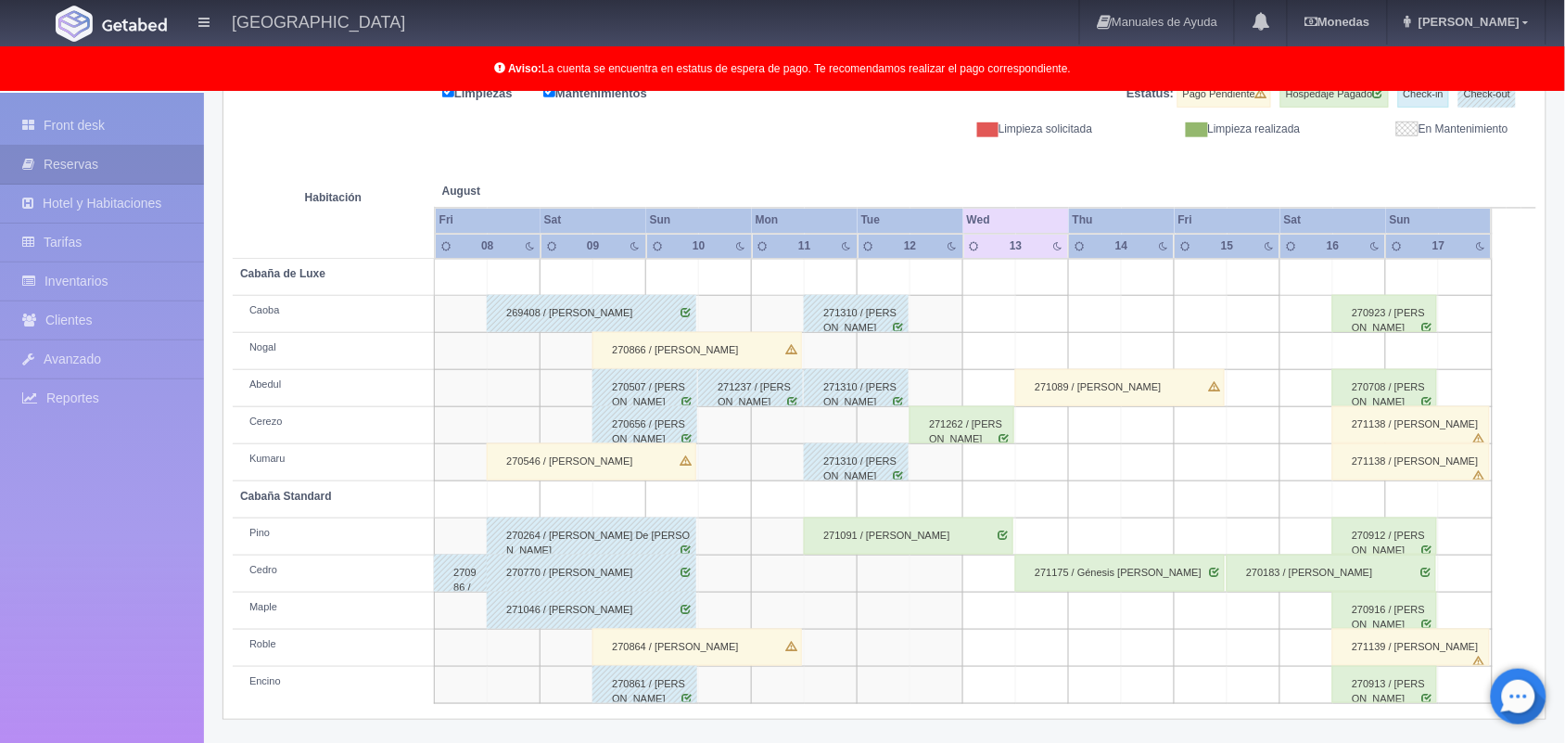
click at [664, 692] on div "270861 / [PERSON_NAME]" at bounding box center [644, 684] width 105 height 37
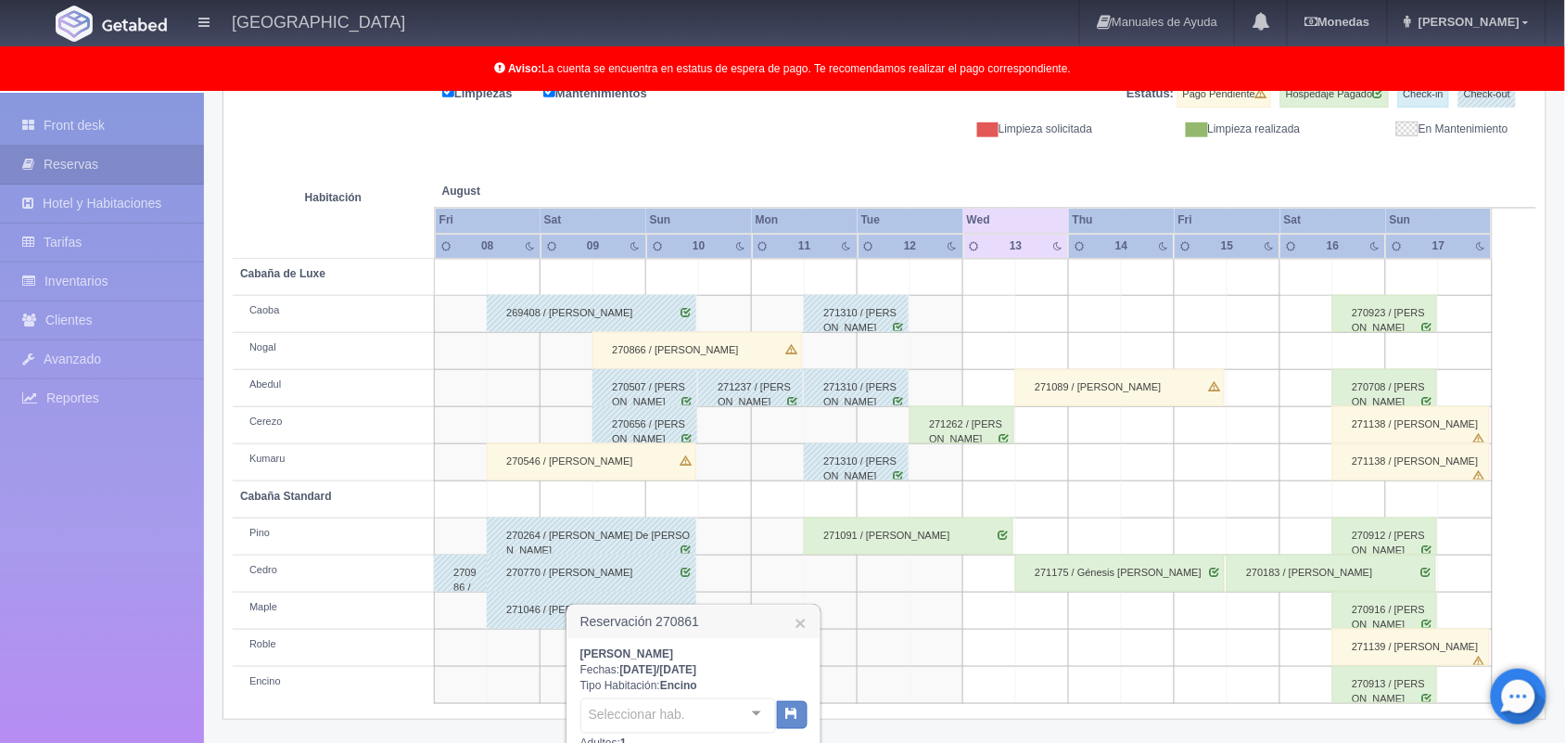
scroll to position [464, 0]
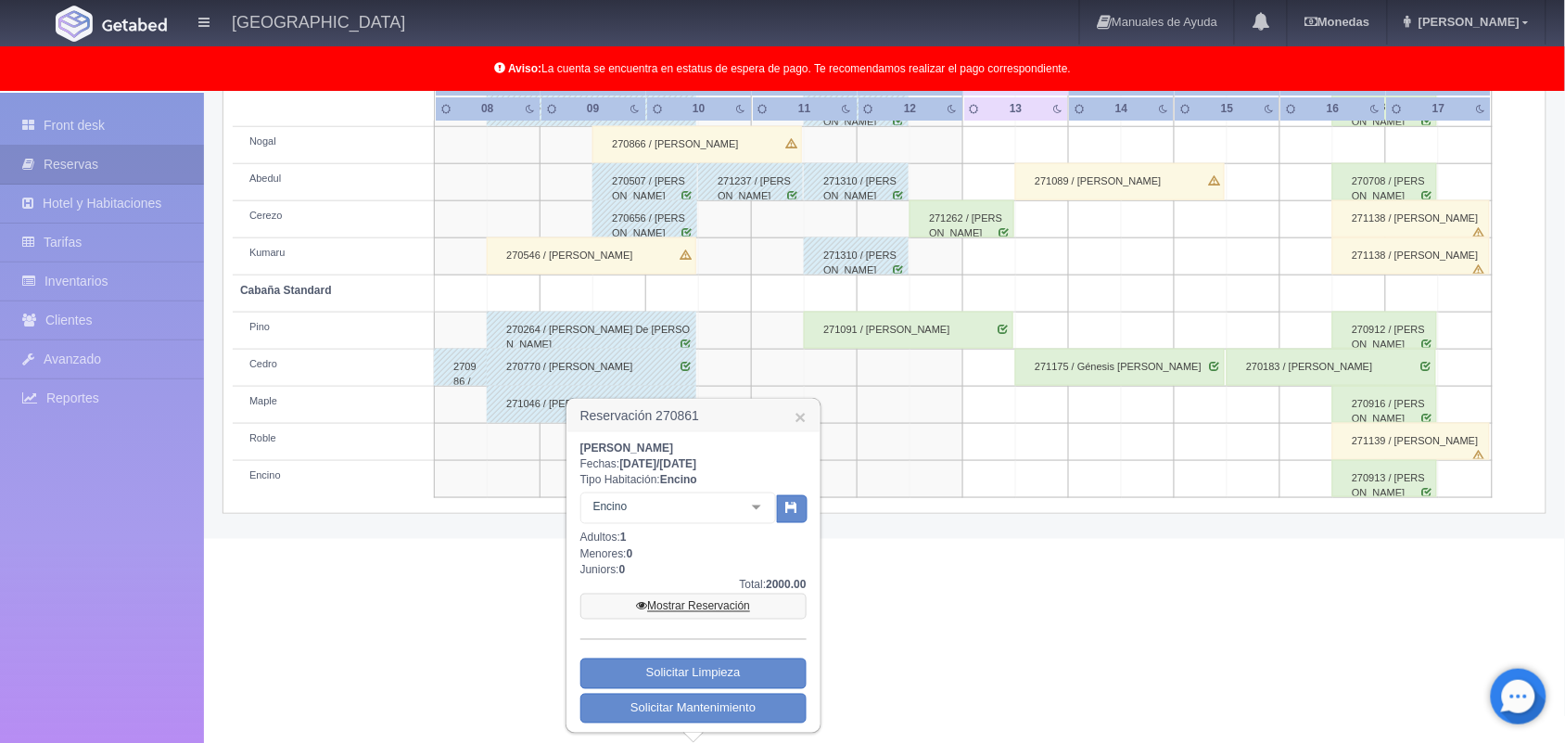
click at [716, 614] on link "Mostrar Reservación" at bounding box center [693, 606] width 226 height 26
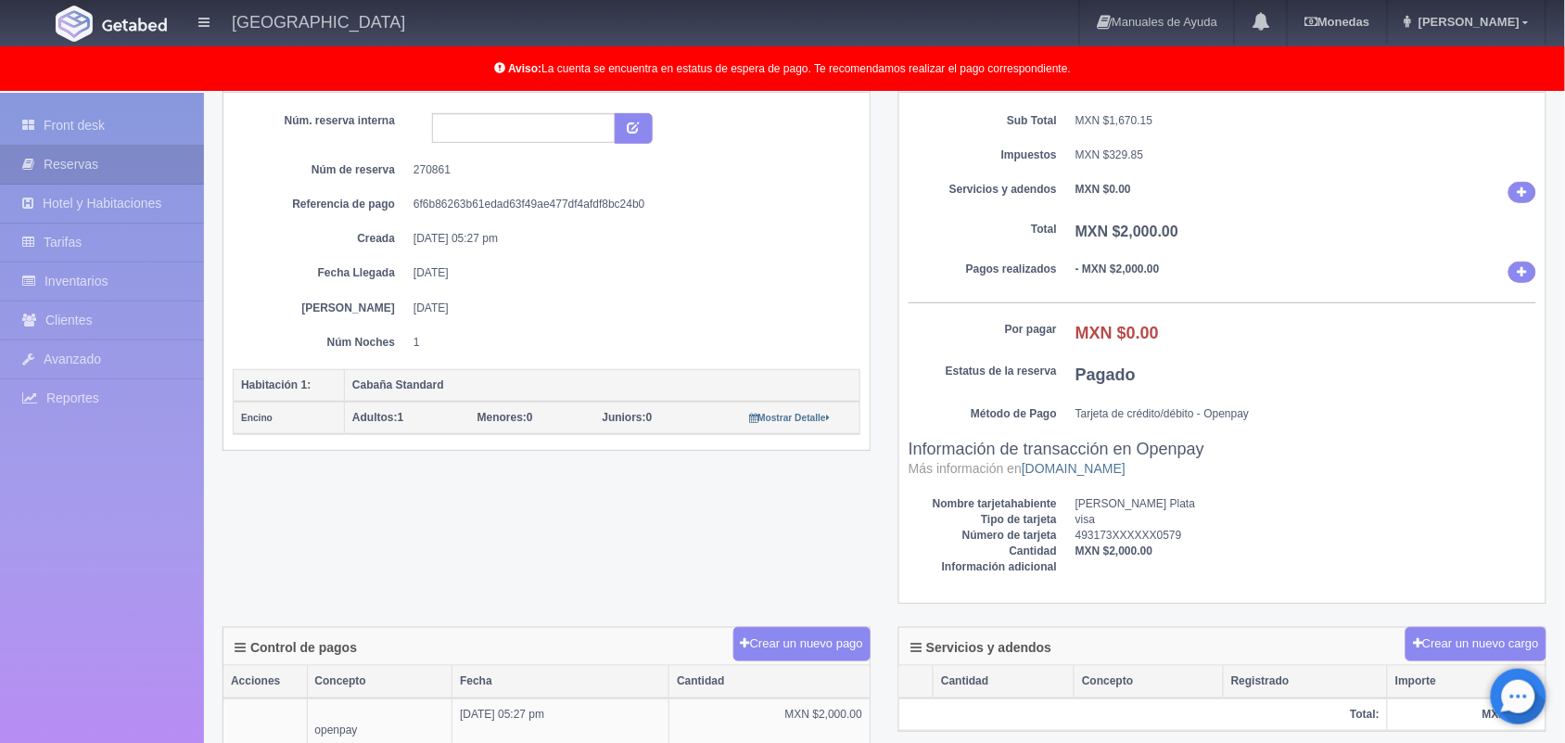
scroll to position [151, 0]
drag, startPoint x: 410, startPoint y: 173, endPoint x: 473, endPoint y: 168, distance: 63.3
click at [473, 168] on dl "Núm de reserva 270861" at bounding box center [547, 172] width 600 height 16
copy dd "270861"
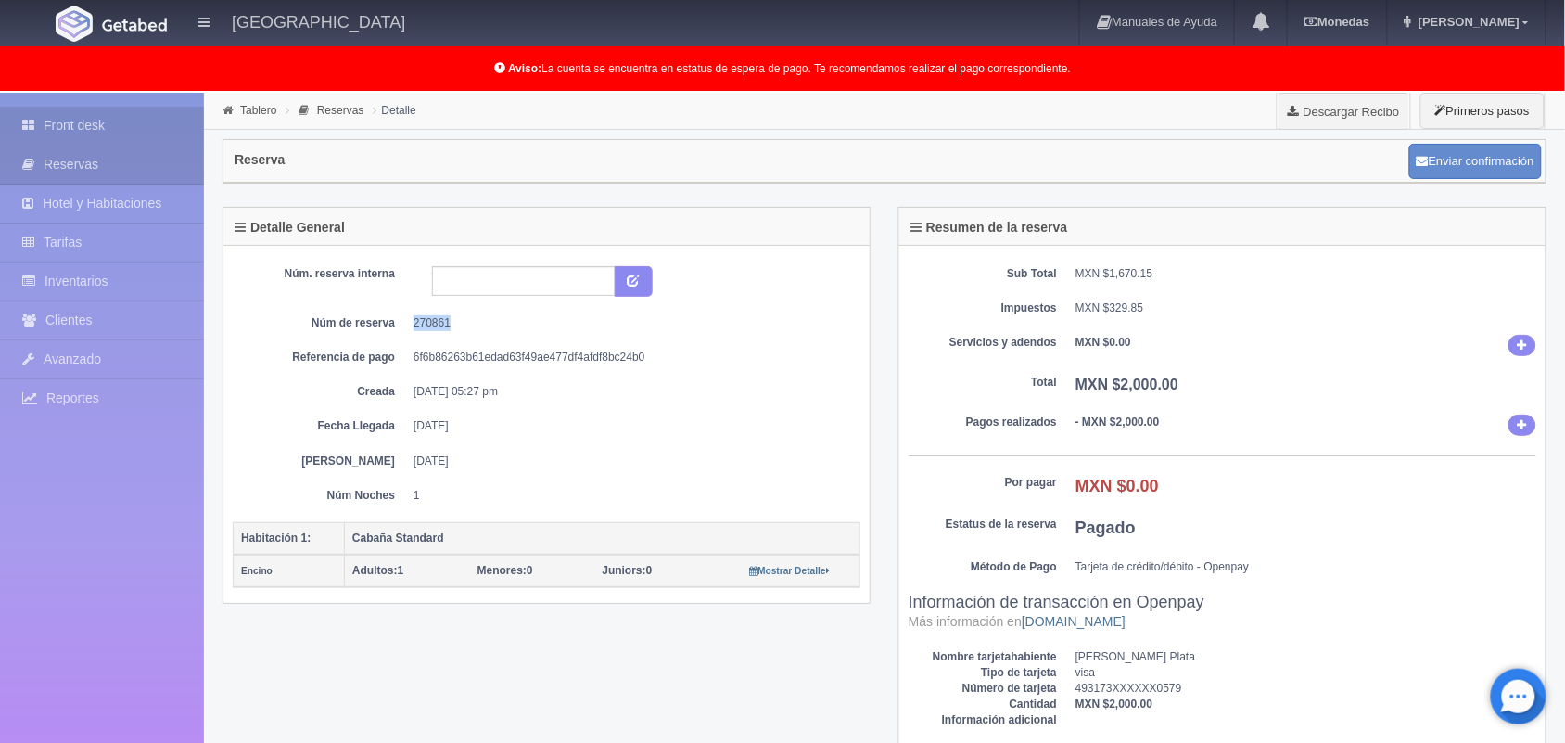
click at [105, 126] on link "Front desk" at bounding box center [102, 126] width 204 height 38
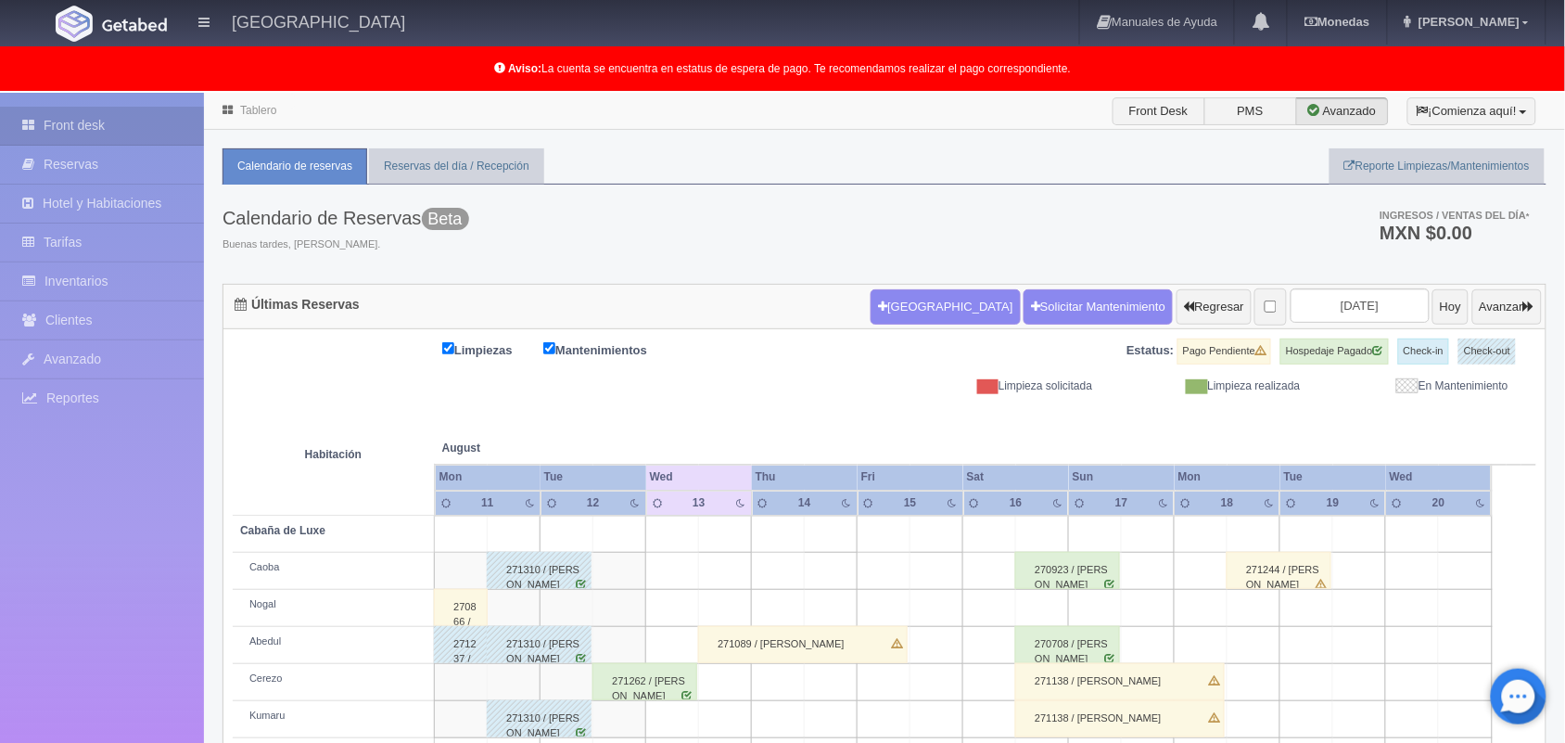
scroll to position [258, 0]
